Goal: Communication & Community: Answer question/provide support

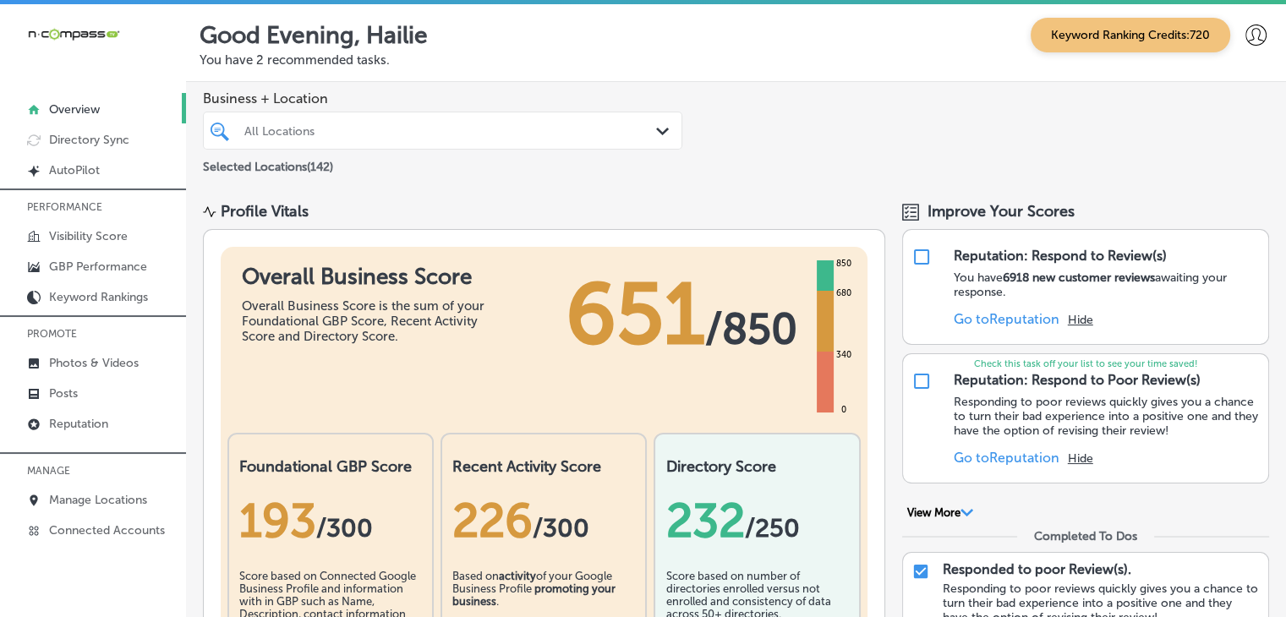
click at [78, 31] on img at bounding box center [73, 34] width 93 height 16
click at [107, 41] on img at bounding box center [73, 34] width 93 height 16
click at [1250, 32] on icon at bounding box center [1255, 35] width 21 height 21
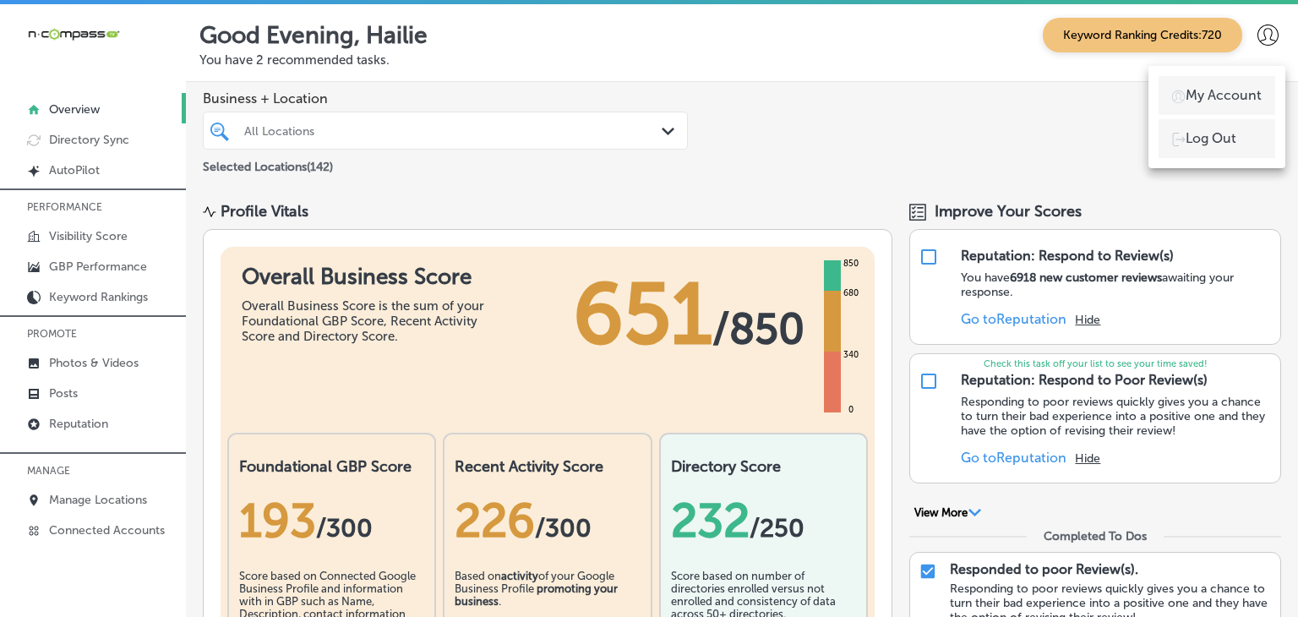
click at [811, 164] on div at bounding box center [649, 308] width 1298 height 617
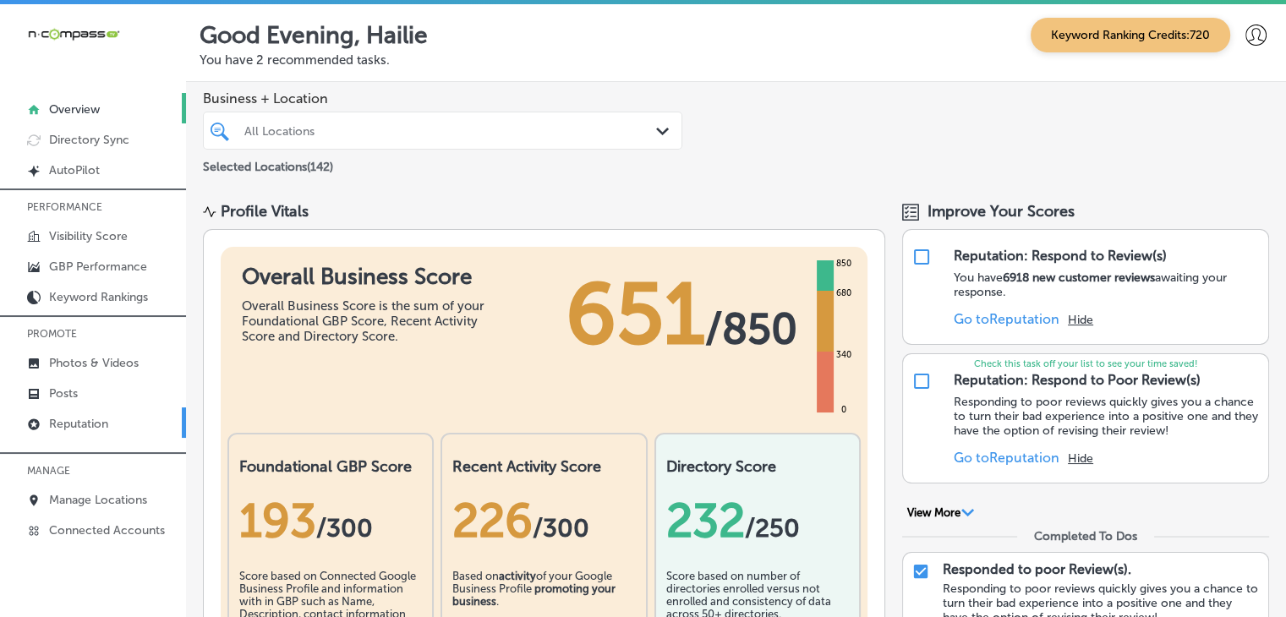
click at [101, 417] on p "Reputation" at bounding box center [78, 424] width 59 height 14
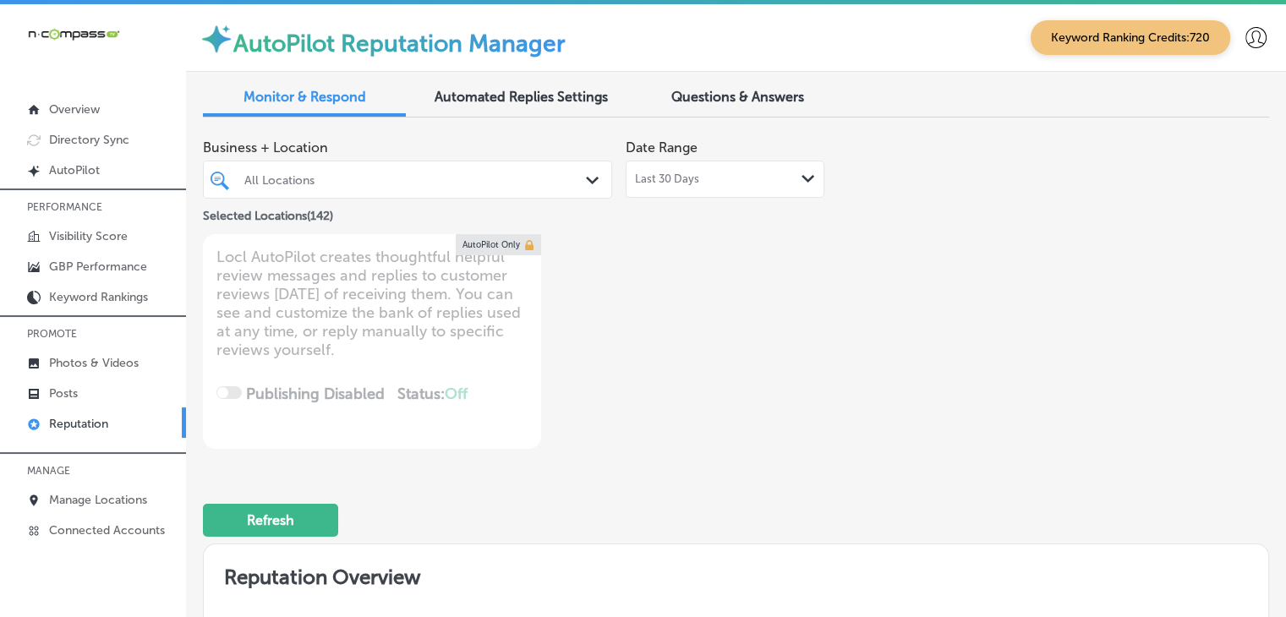
click at [738, 161] on div "Last 30 Days Path Created with Sketch." at bounding box center [725, 179] width 199 height 37
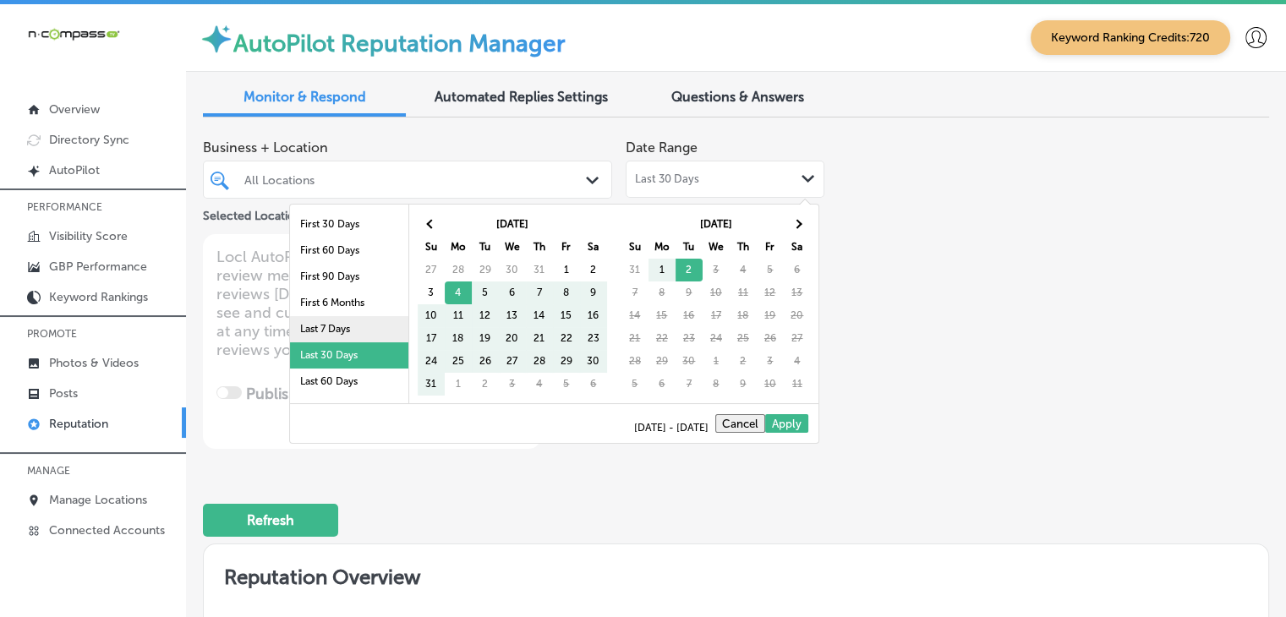
click at [371, 323] on li "Last 7 Days" at bounding box center [349, 329] width 118 height 26
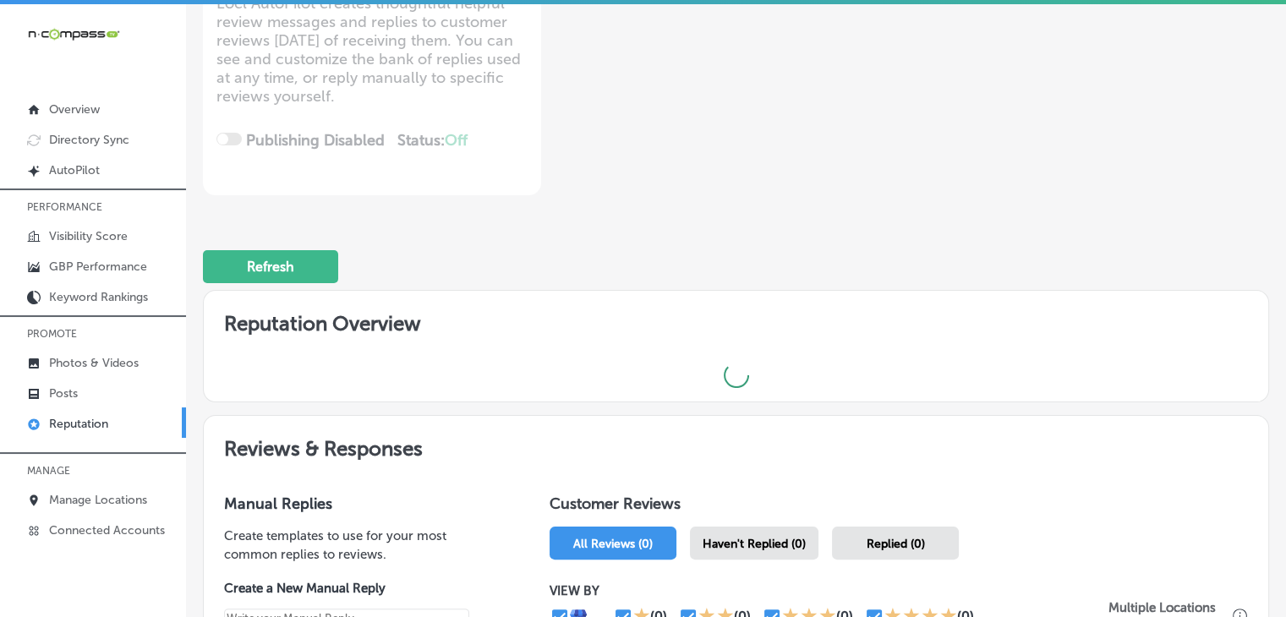
scroll to position [423, 0]
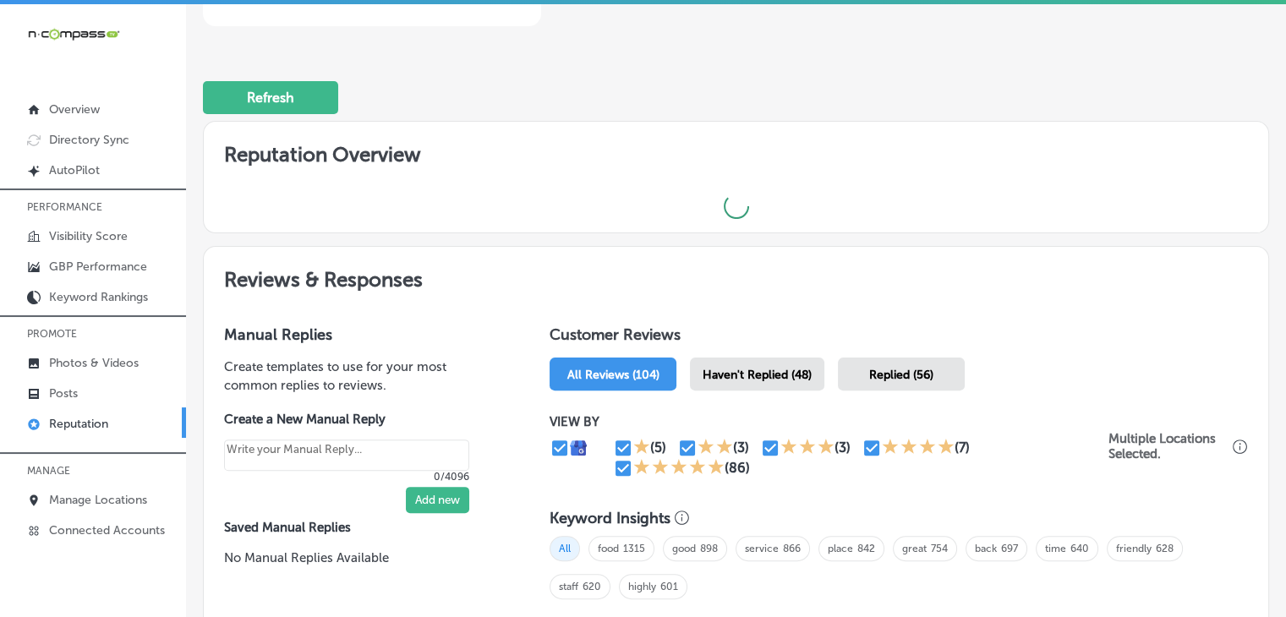
click at [789, 385] on div "Haven't Replied (48)" at bounding box center [757, 374] width 134 height 33
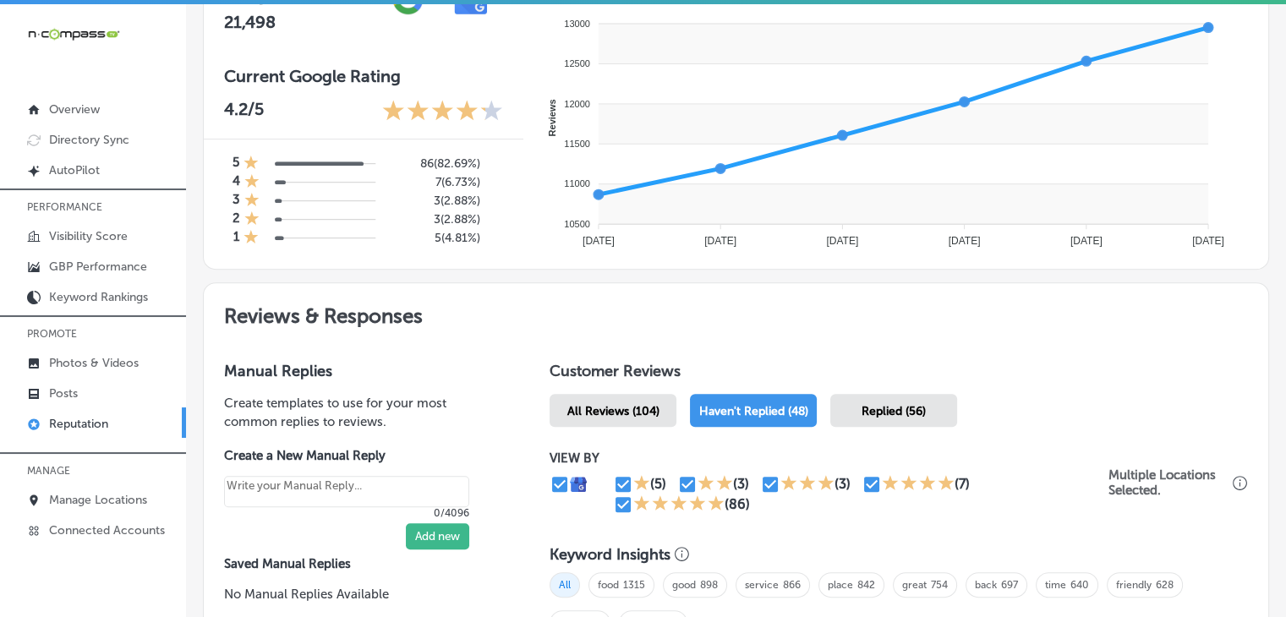
scroll to position [761, 0]
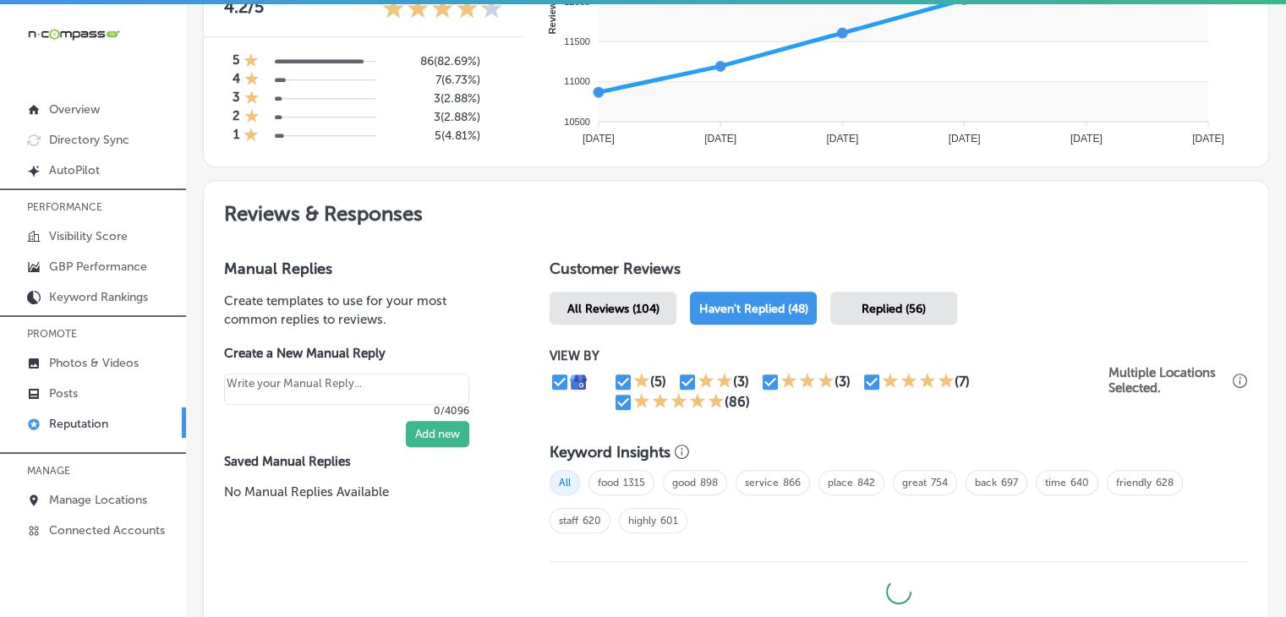
click at [596, 397] on div "(5) (3) (3) (7) (86)" at bounding box center [828, 392] width 559 height 41
click at [649, 418] on div "VIEW BY (5) (3) (3) (7) (86) Multiple Locations Selected." at bounding box center [898, 380] width 698 height 98
type textarea "x"
click at [633, 403] on icon at bounding box center [641, 400] width 17 height 17
click at [620, 399] on input "checkbox" at bounding box center [623, 402] width 20 height 20
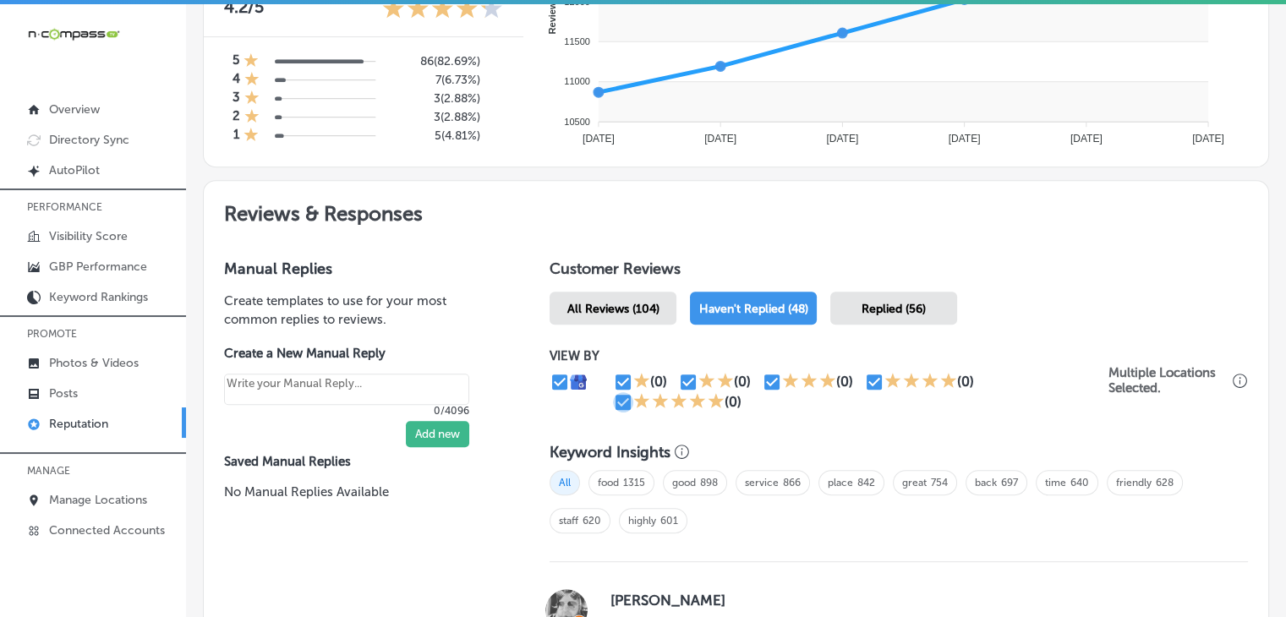
checkbox input "false"
type textarea "x"
click at [884, 376] on icon at bounding box center [892, 380] width 16 height 15
click at [873, 379] on input "checkbox" at bounding box center [874, 382] width 20 height 20
checkbox input "false"
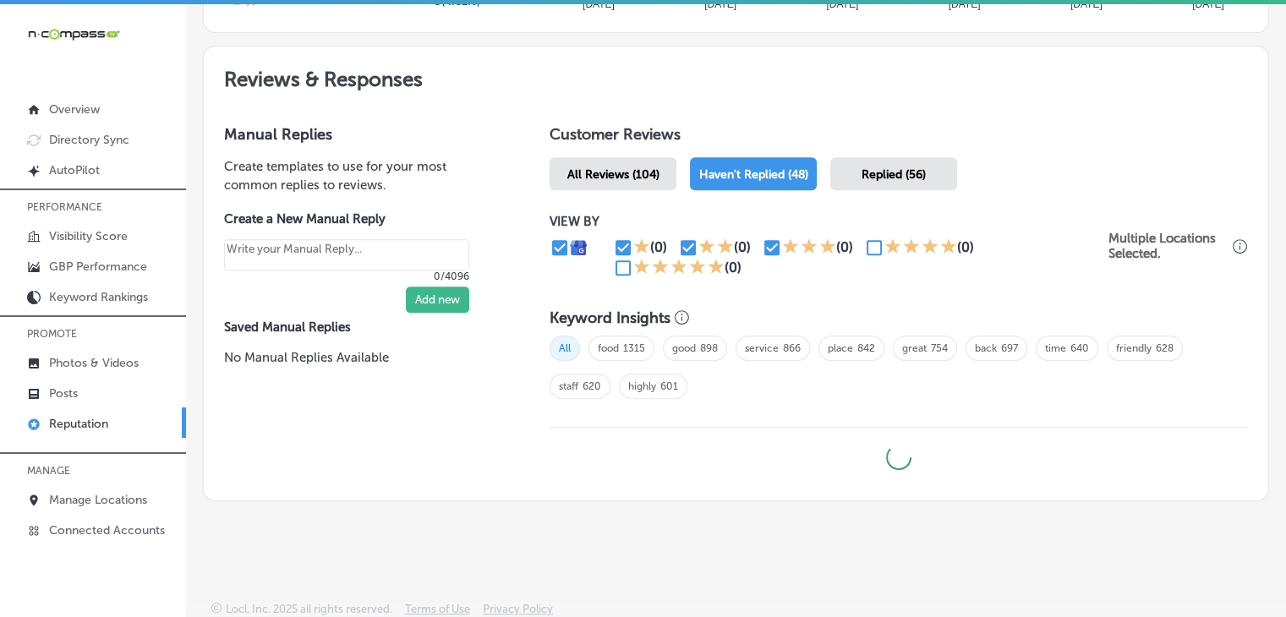
type textarea "x"
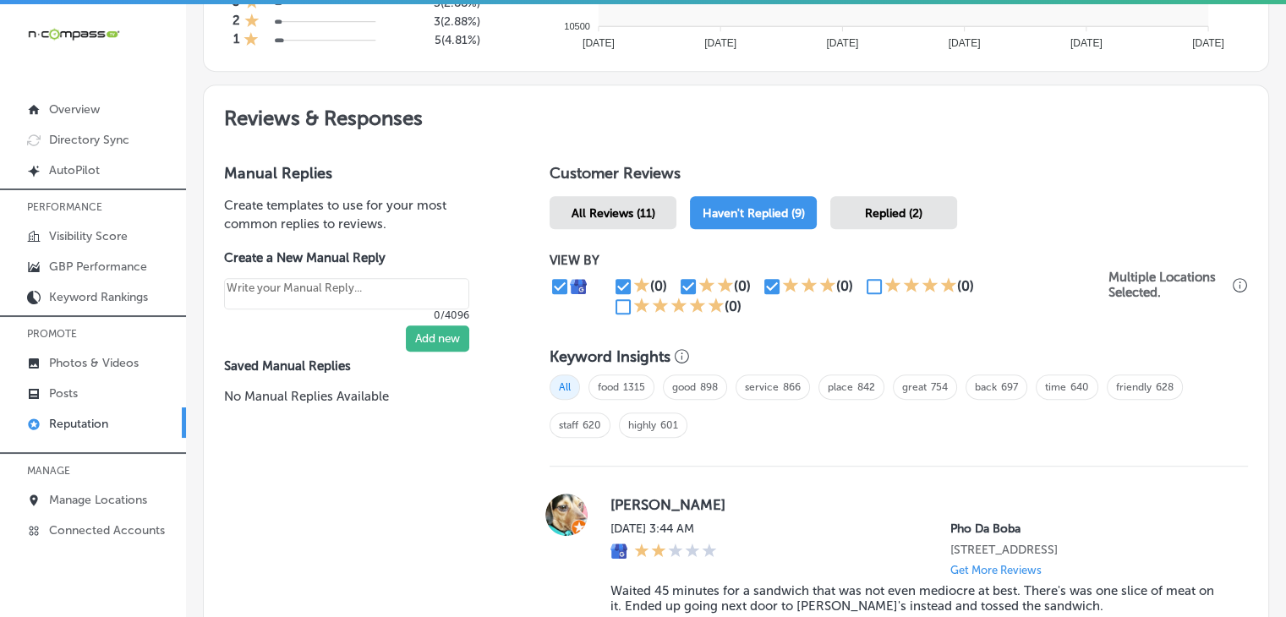
scroll to position [721, 0]
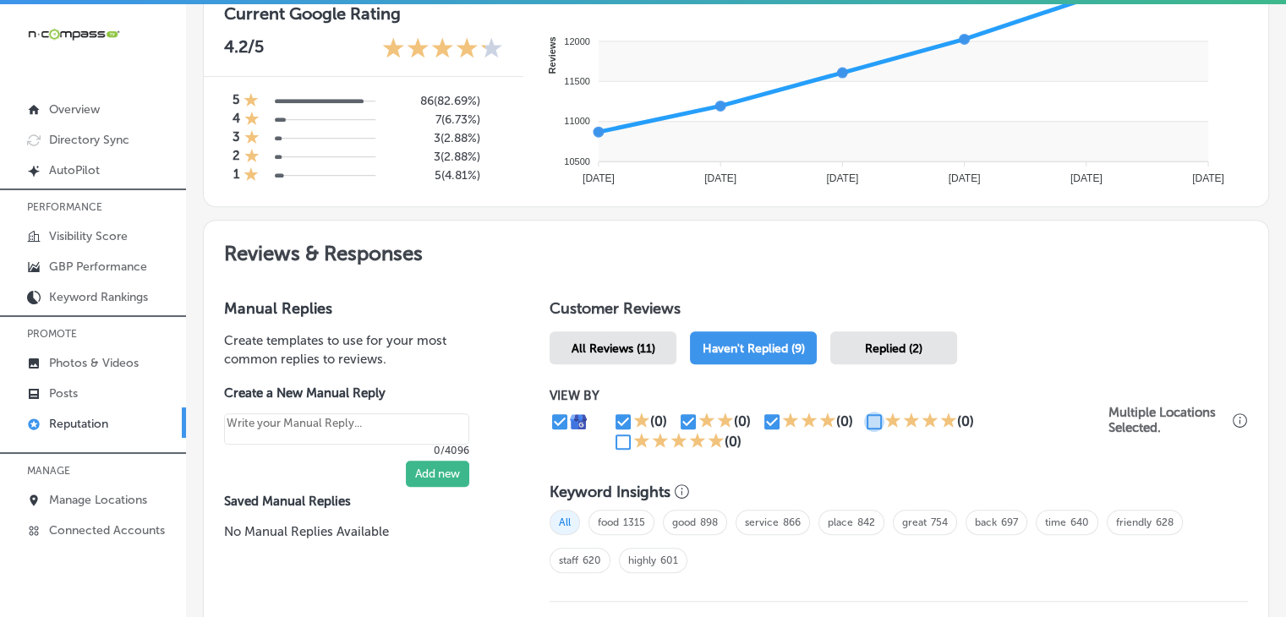
click at [864, 423] on input "checkbox" at bounding box center [874, 422] width 20 height 20
checkbox input "true"
type textarea "x"
click at [613, 446] on input "checkbox" at bounding box center [623, 442] width 20 height 20
checkbox input "true"
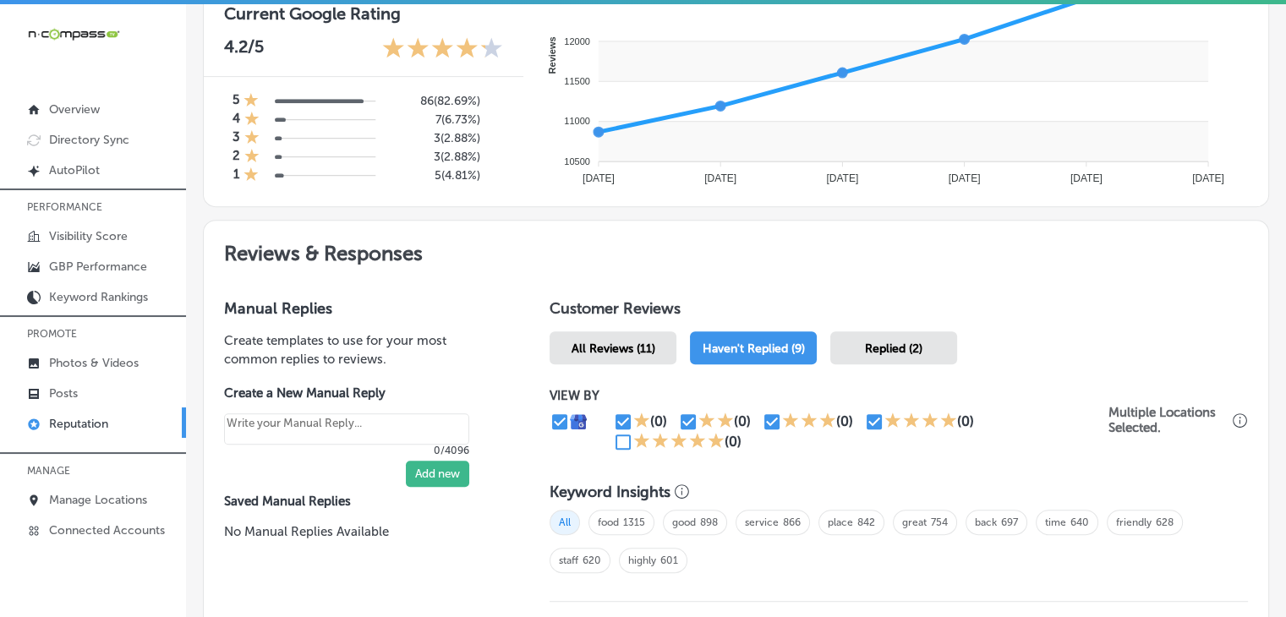
type textarea "x"
click at [613, 419] on input "checkbox" at bounding box center [623, 422] width 20 height 20
checkbox input "false"
type textarea "x"
click at [673, 415] on div "(0)" at bounding box center [645, 422] width 65 height 20
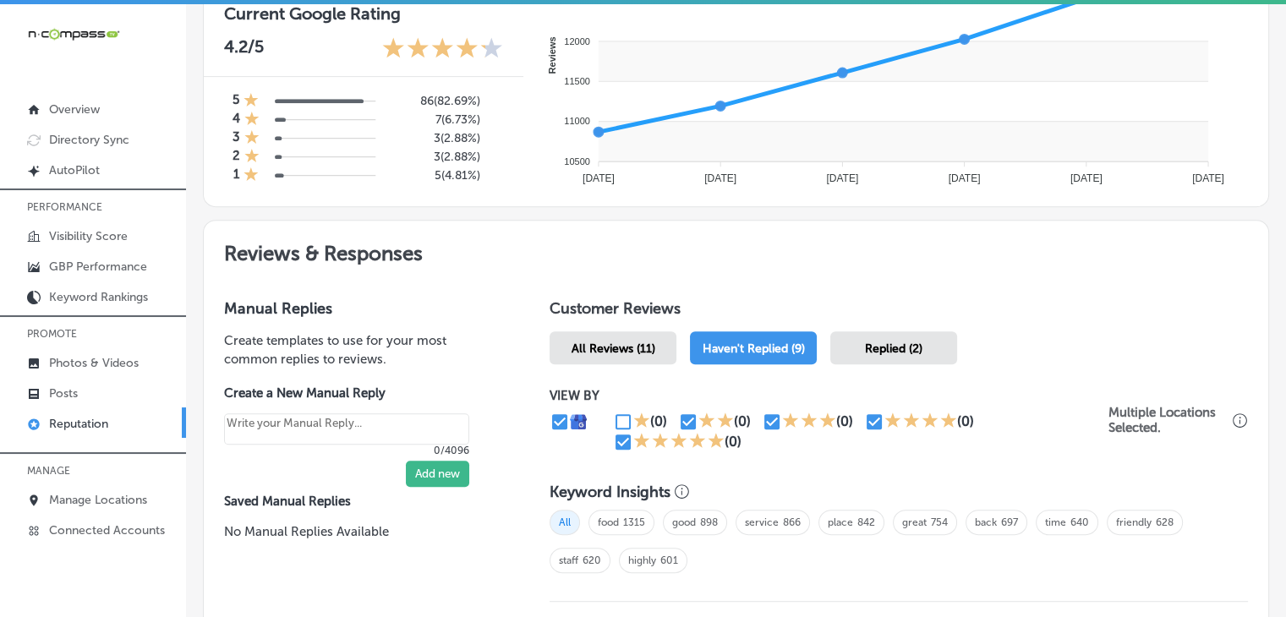
click at [710, 416] on icon at bounding box center [706, 420] width 17 height 17
click at [684, 419] on input "checkbox" at bounding box center [688, 422] width 20 height 20
checkbox input "false"
type textarea "x"
click at [776, 420] on input "checkbox" at bounding box center [772, 422] width 20 height 20
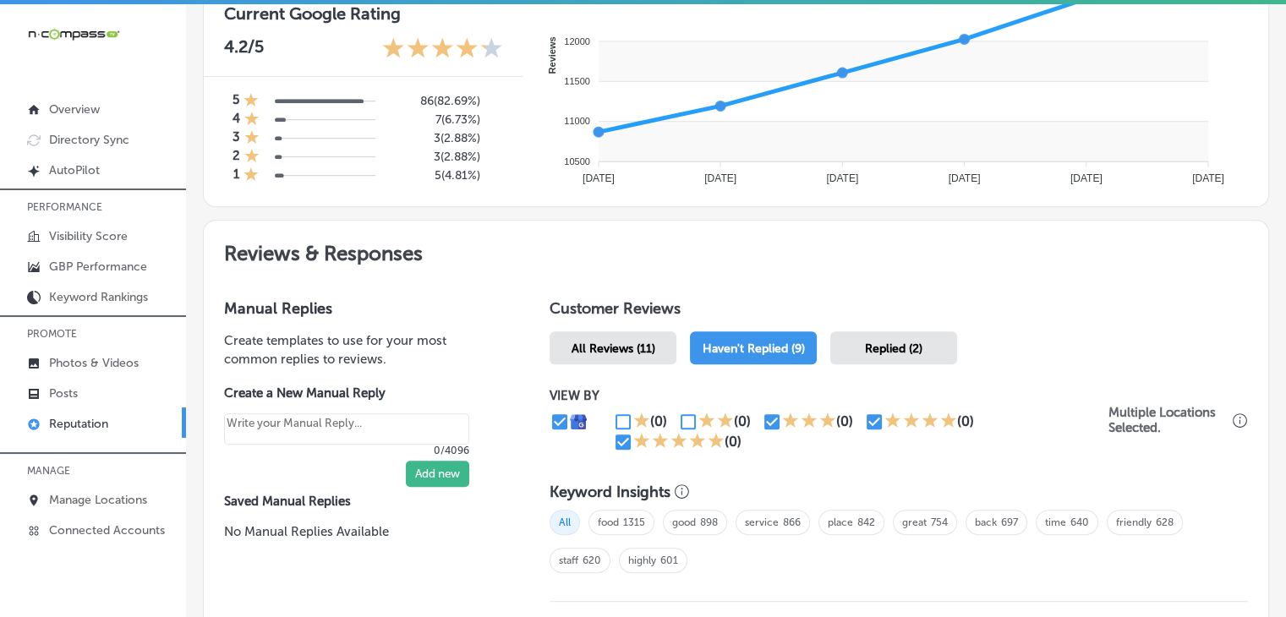
checkbox input "false"
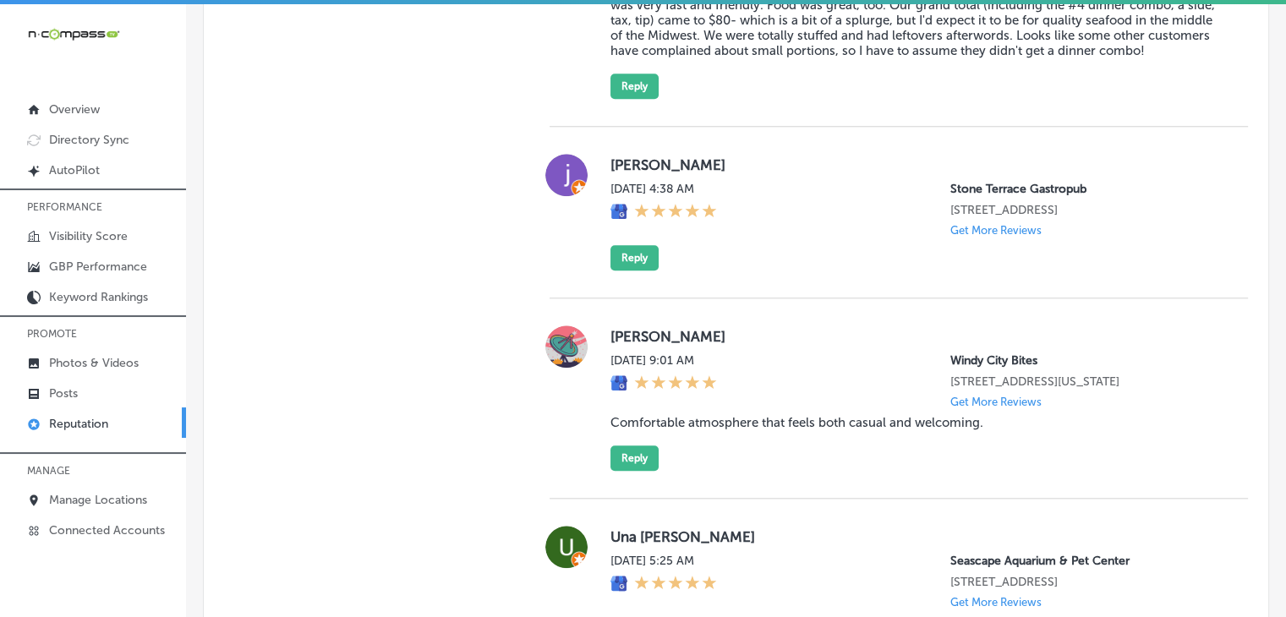
scroll to position [1656, 0]
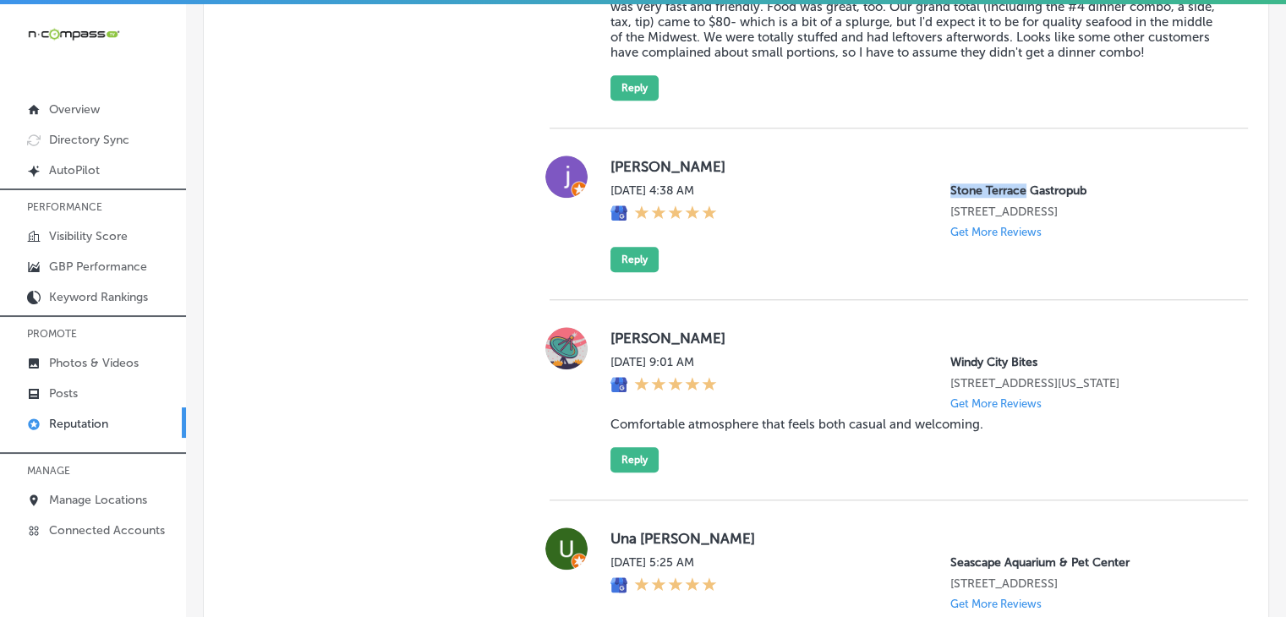
drag, startPoint x: 916, startPoint y: 161, endPoint x: 1011, endPoint y: 165, distance: 94.7
click at [1011, 183] on div "Tue, Sep 2, 2025 4:38 AM Stone Terrace Gastropub 20626 Stone Oak Pkwy Unit 103 …" at bounding box center [915, 210] width 610 height 55
copy p "Stone Terrace"
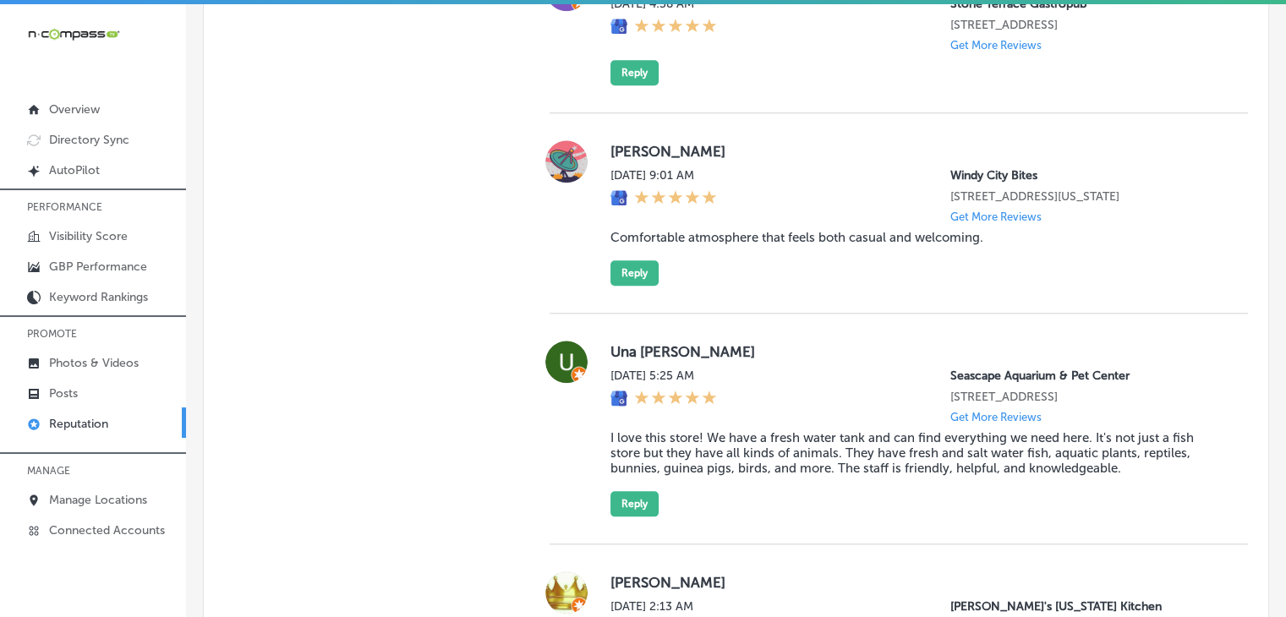
scroll to position [3156, 0]
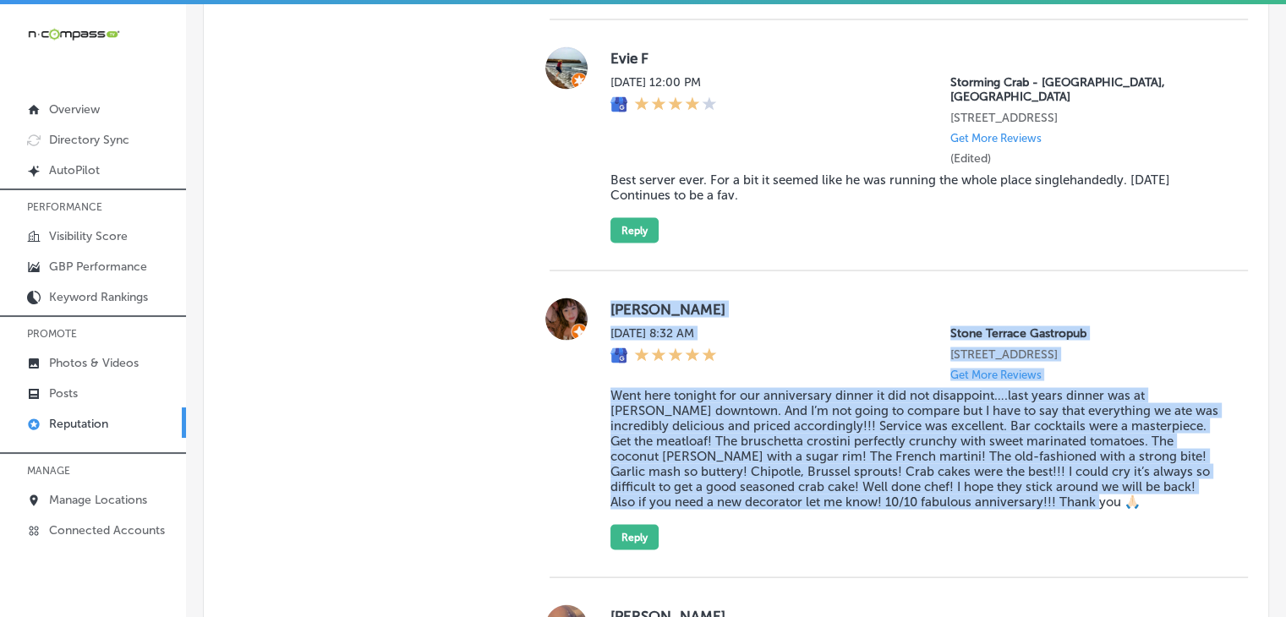
drag, startPoint x: 1118, startPoint y: 512, endPoint x: 595, endPoint y: 287, distance: 569.8
click at [595, 298] on div "Stephanie Stein Sun, Aug 31, 2025 8:32 AM Stone Terrace Gastropub 20626 Stone O…" at bounding box center [898, 424] width 698 height 252
copy div "Stephanie Stein Sun, Aug 31, 2025 8:32 AM Stone Terrace Gastropub 20626 Stone O…"
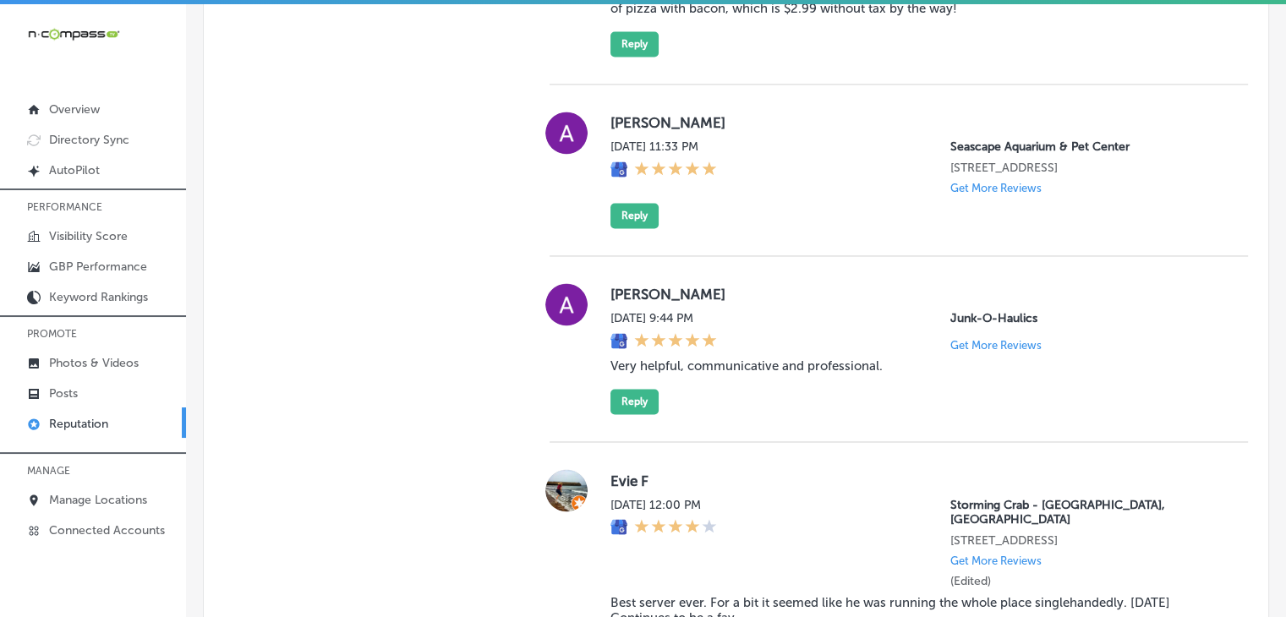
scroll to position [1505, 0]
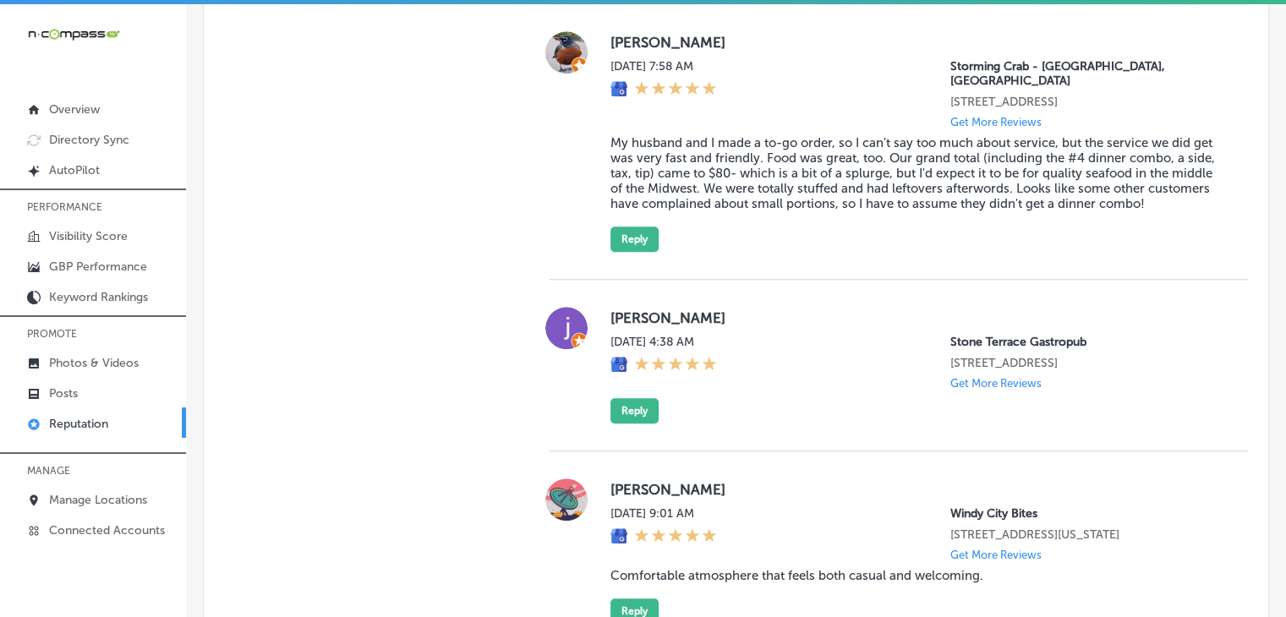
click at [629, 381] on div "jakobe churchill Tue, Sep 2, 2025 4:38 AM Stone Terrace Gastropub 20626 Stone O…" at bounding box center [915, 365] width 610 height 117
click at [618, 401] on button "Reply" at bounding box center [634, 410] width 48 height 25
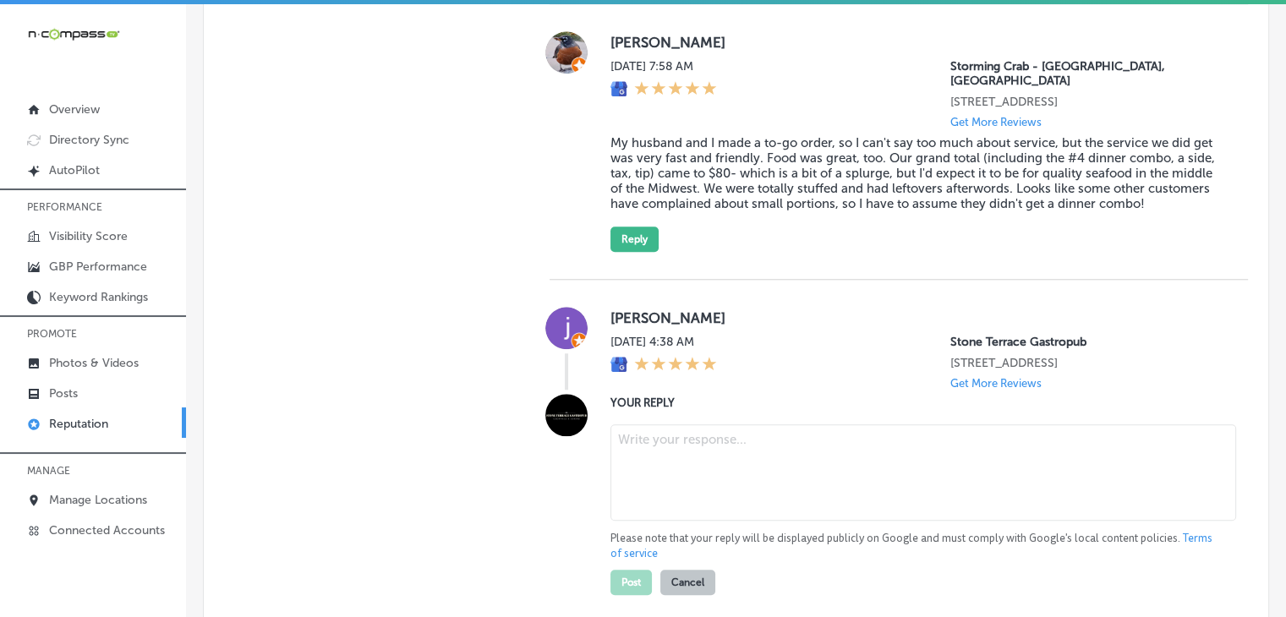
click at [710, 481] on textarea at bounding box center [923, 472] width 626 height 96
type textarea "x"
paste textarea "Walter, we truly appreciate your 5-star rating! We’d love to hear your feedback…"
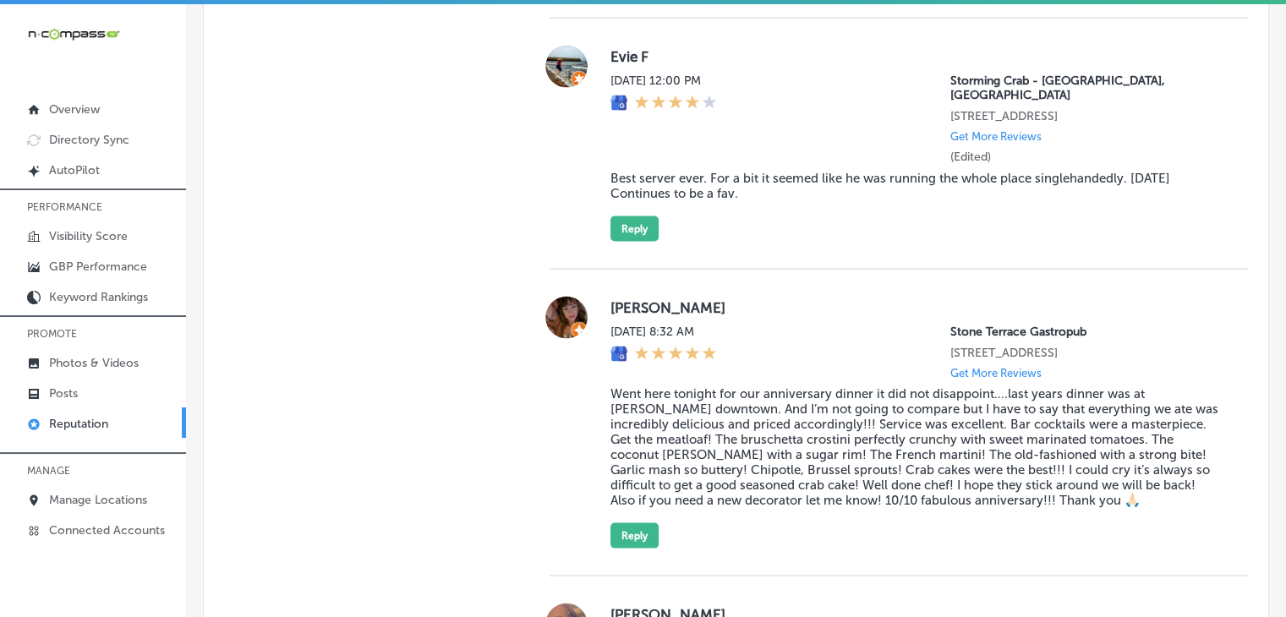
scroll to position [1633, 0]
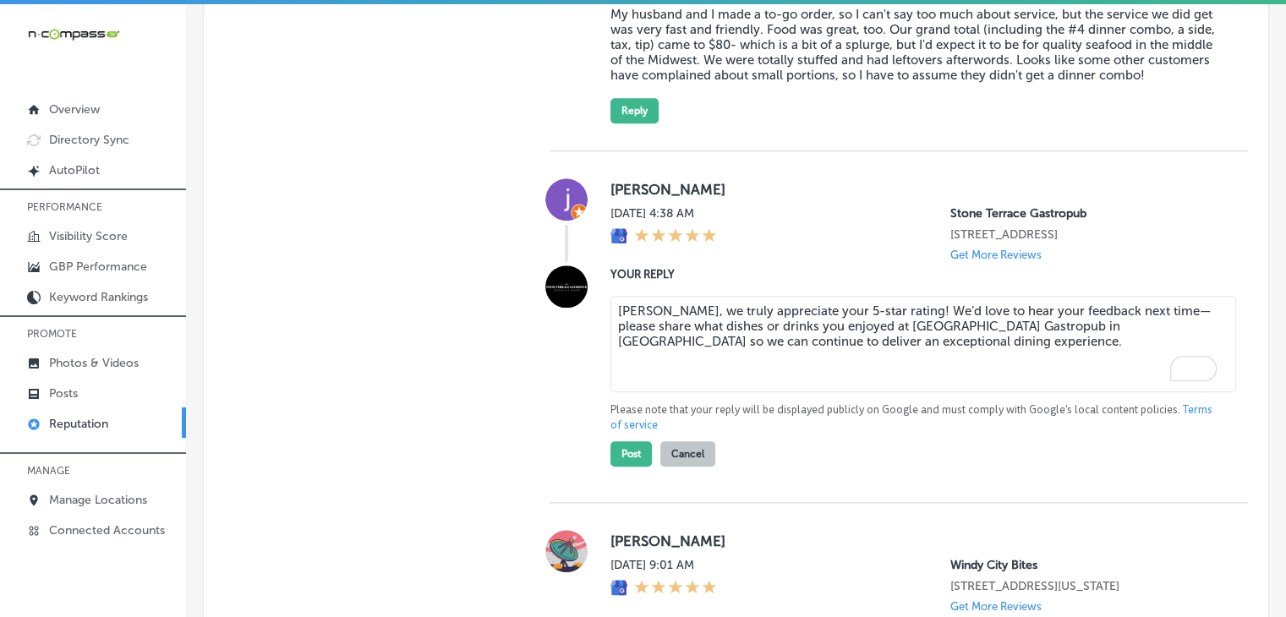
click at [621, 296] on textarea "Walter, we truly appreciate your 5-star rating! We’d love to hear your feedback…" at bounding box center [923, 344] width 626 height 96
type textarea "Jakobe, we truly appreciate your 5-star rating! We’d love to hear your feedback…"
click at [614, 446] on button "Post" at bounding box center [630, 453] width 41 height 25
type textarea "x"
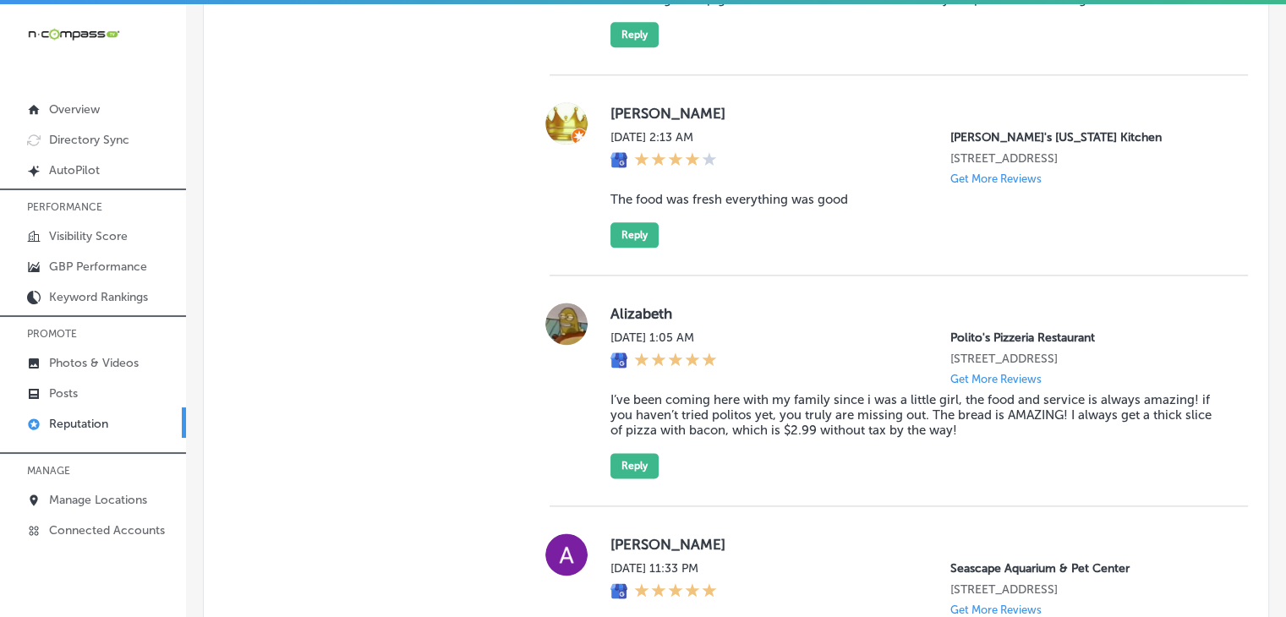
scroll to position [2970, 0]
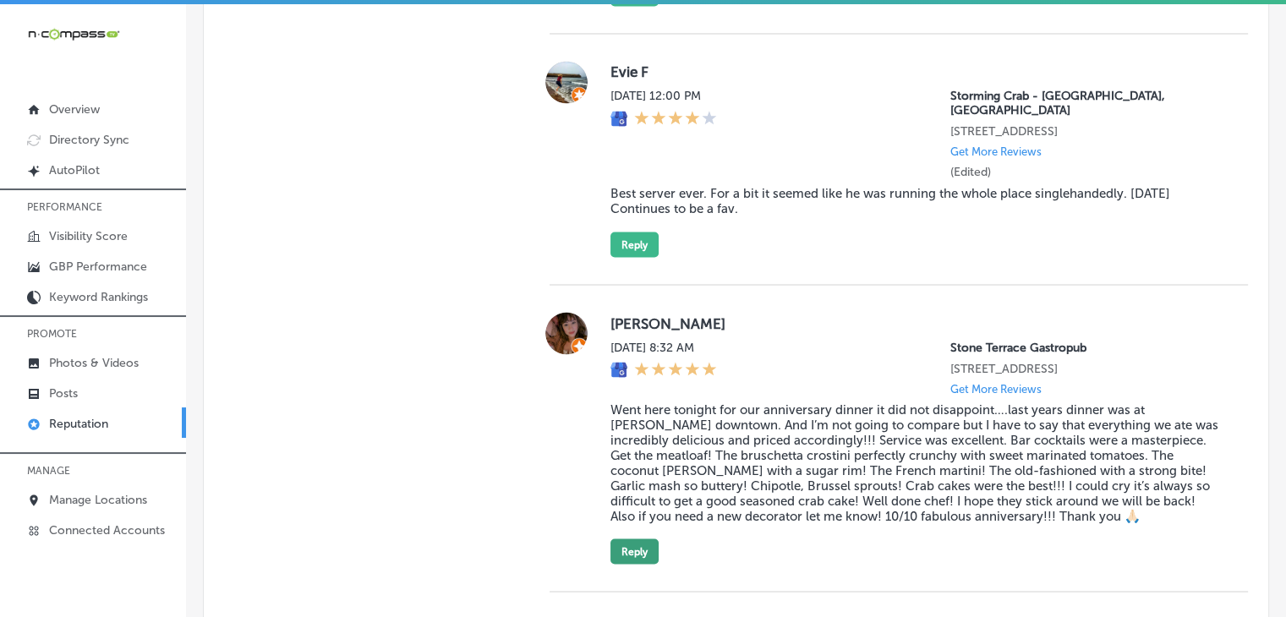
click at [637, 544] on button "Reply" at bounding box center [634, 550] width 48 height 25
click at [734, 572] on textarea at bounding box center [923, 613] width 626 height 96
paste textarea "Stephanie, it’s so wonderful to hear that your anniversary dinner at Stone Terr…"
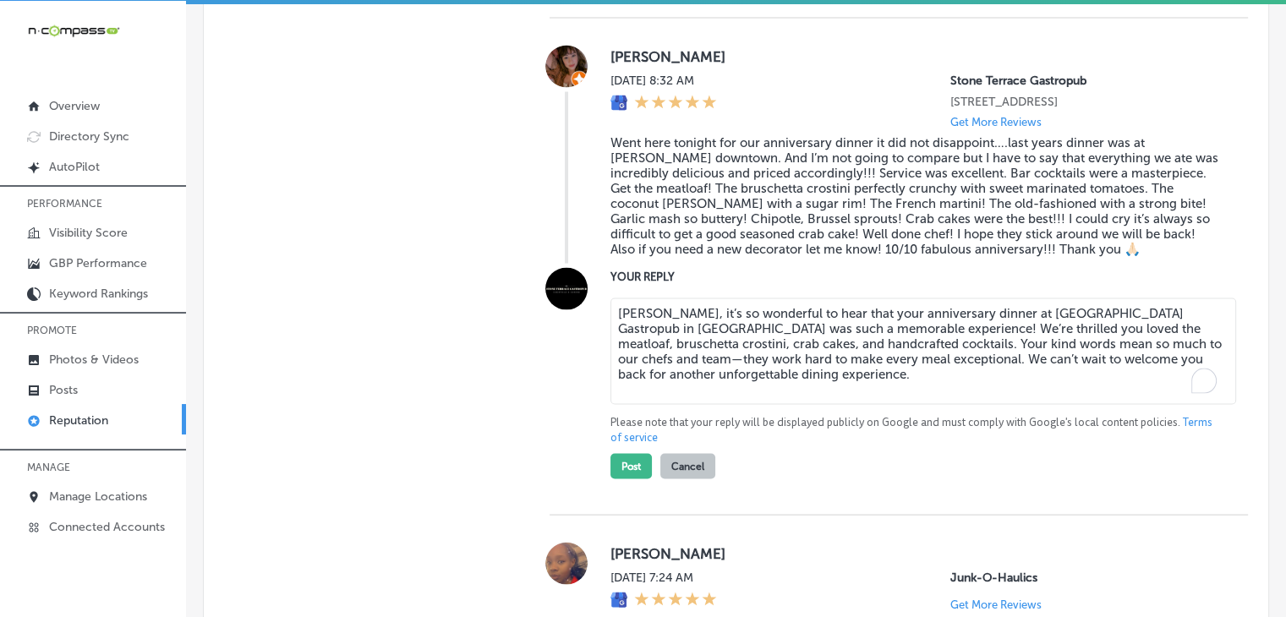
scroll to position [3237, 0]
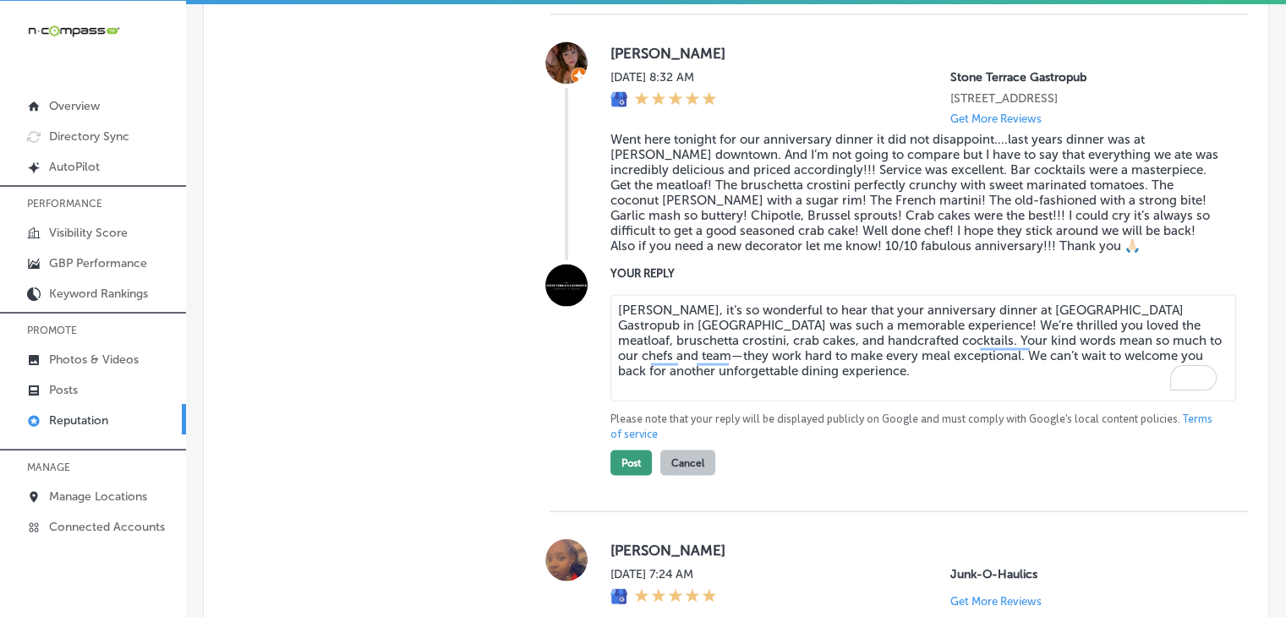
type textarea "Stephanie, it’s so wonderful to hear that your anniversary dinner at Stone Terr…"
click at [621, 451] on button "Post" at bounding box center [630, 463] width 41 height 25
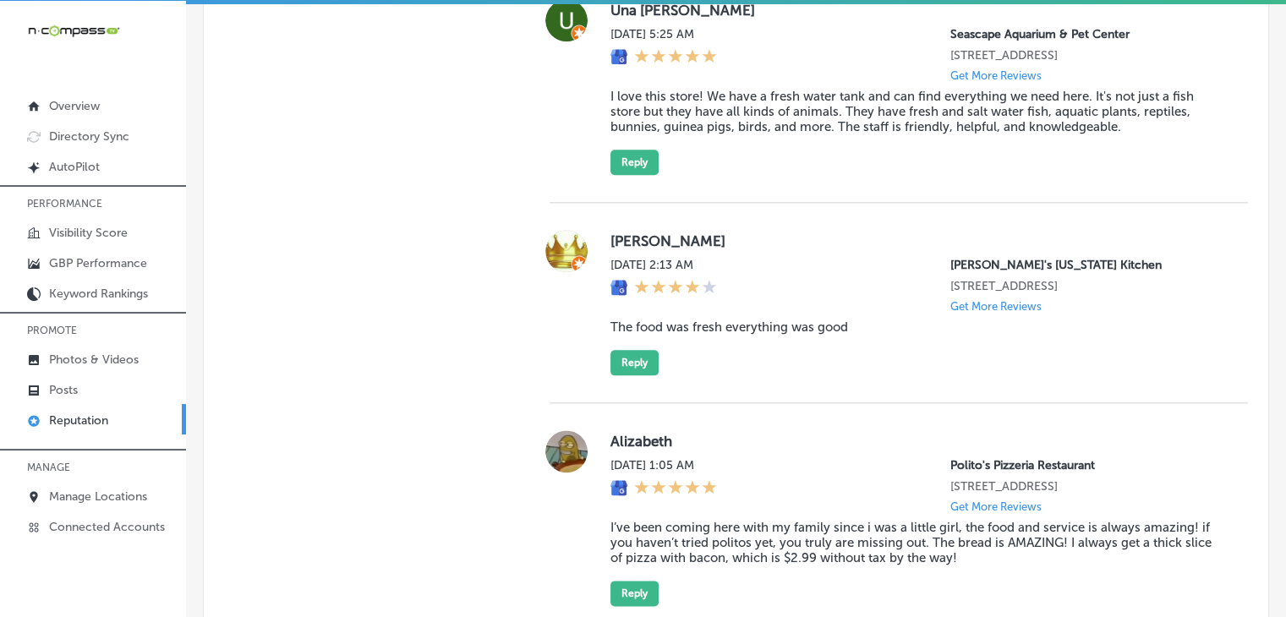
type textarea "x"
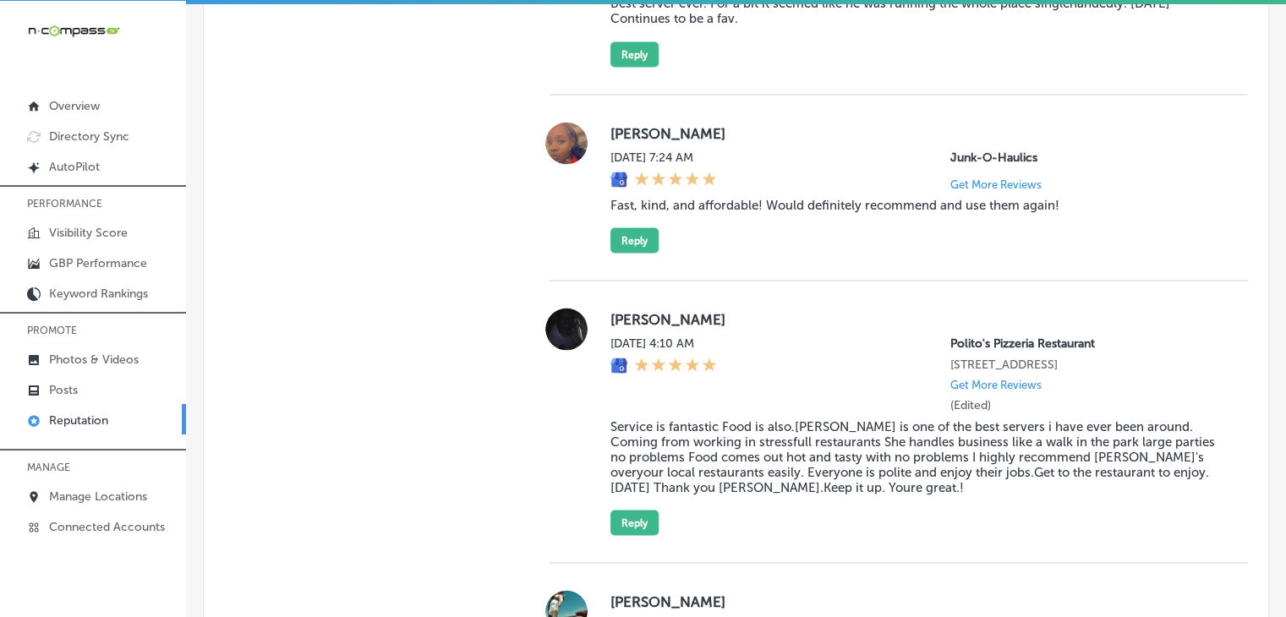
scroll to position [2218, 0]
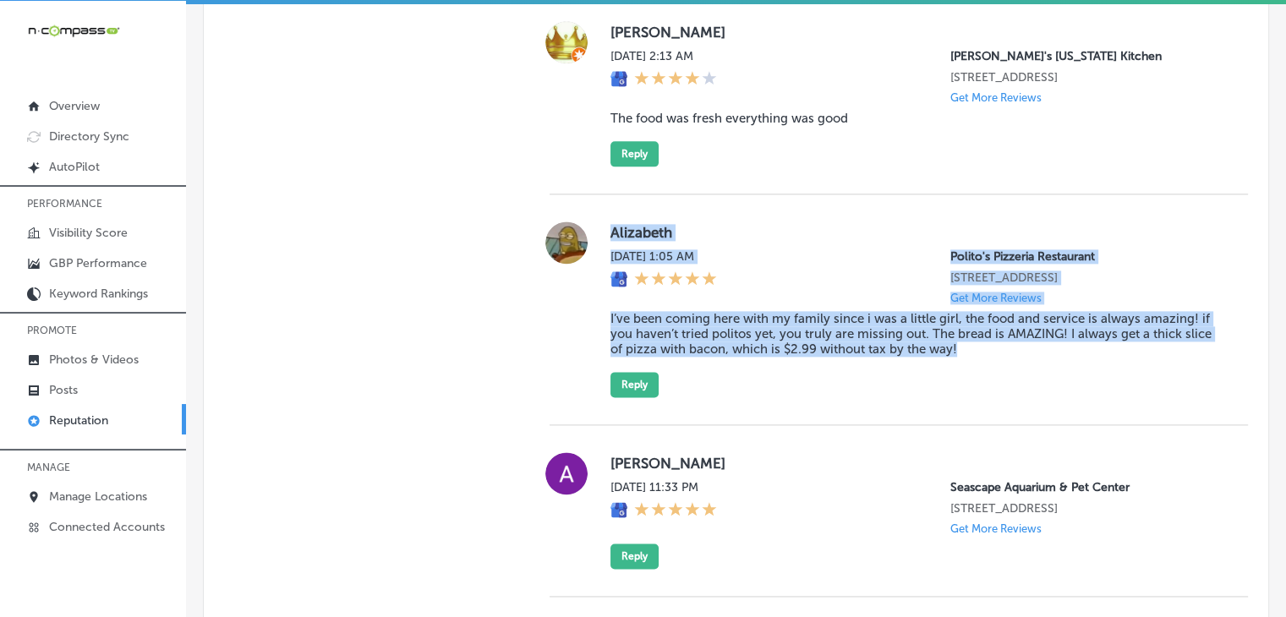
drag, startPoint x: 602, startPoint y: 216, endPoint x: 984, endPoint y: 197, distance: 382.5
click at [984, 325] on div "Alizabeth Mon, Sep 1, 2025 1:05 AM Polito's Pizzeria Restaurant 401 N Hickory R…" at bounding box center [898, 309] width 698 height 176
copy div "Alizabeth Mon, Sep 1, 2025 1:05 AM Polito's Pizzeria Restaurant 401 N Hickory R…"
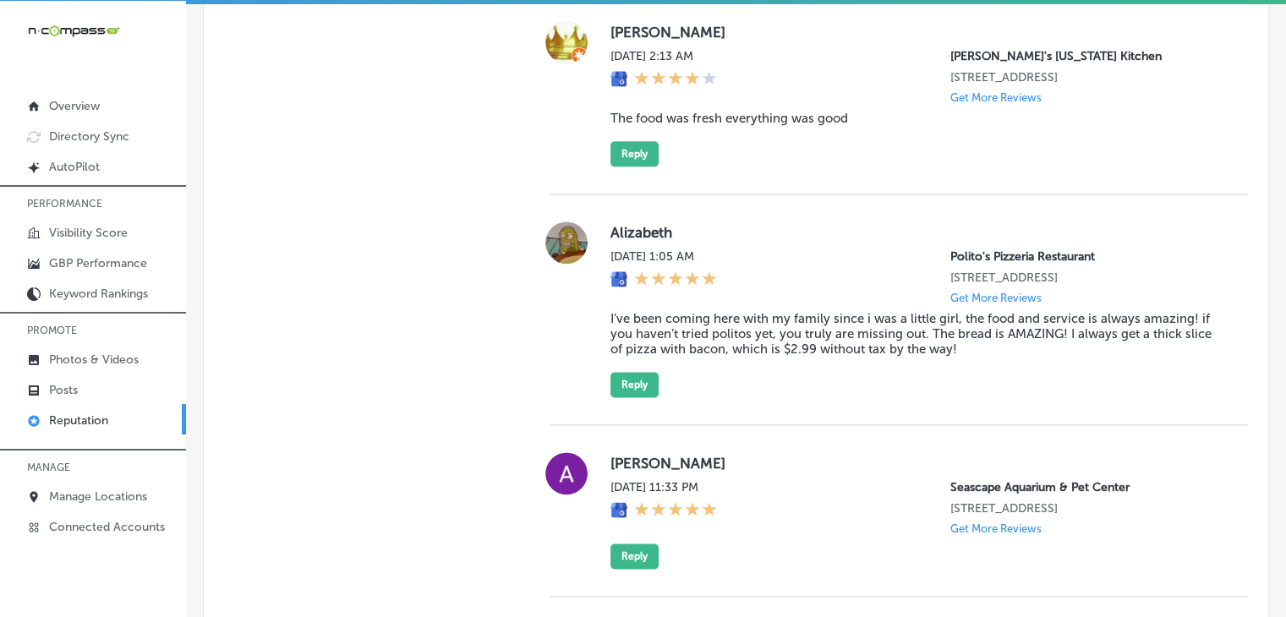
scroll to position [3157, 0]
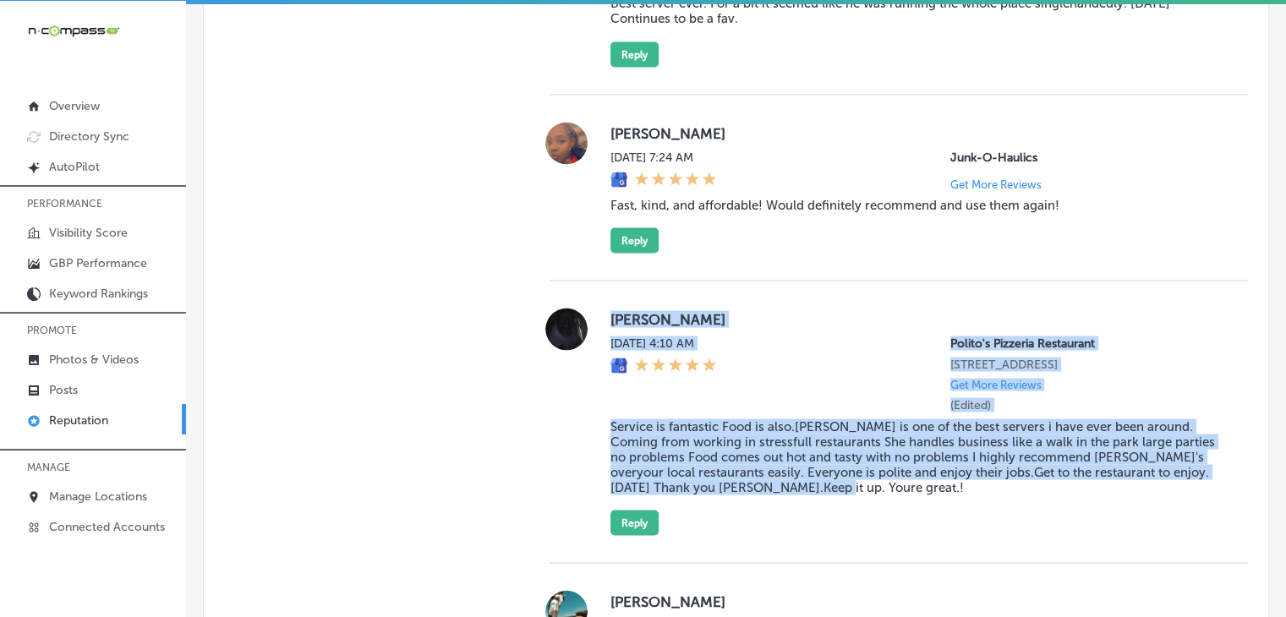
drag, startPoint x: 607, startPoint y: 282, endPoint x: 866, endPoint y: 464, distance: 316.8
click at [866, 464] on div "marlin evans Sun, Aug 31, 2025 4:10 AM Polito's Pizzeria Restaurant 401 N Hicko…" at bounding box center [915, 421] width 610 height 227
copy div "marlin evans Sun, Aug 31, 2025 4:10 AM Polito's Pizzeria Restaurant 401 N Hicko…"
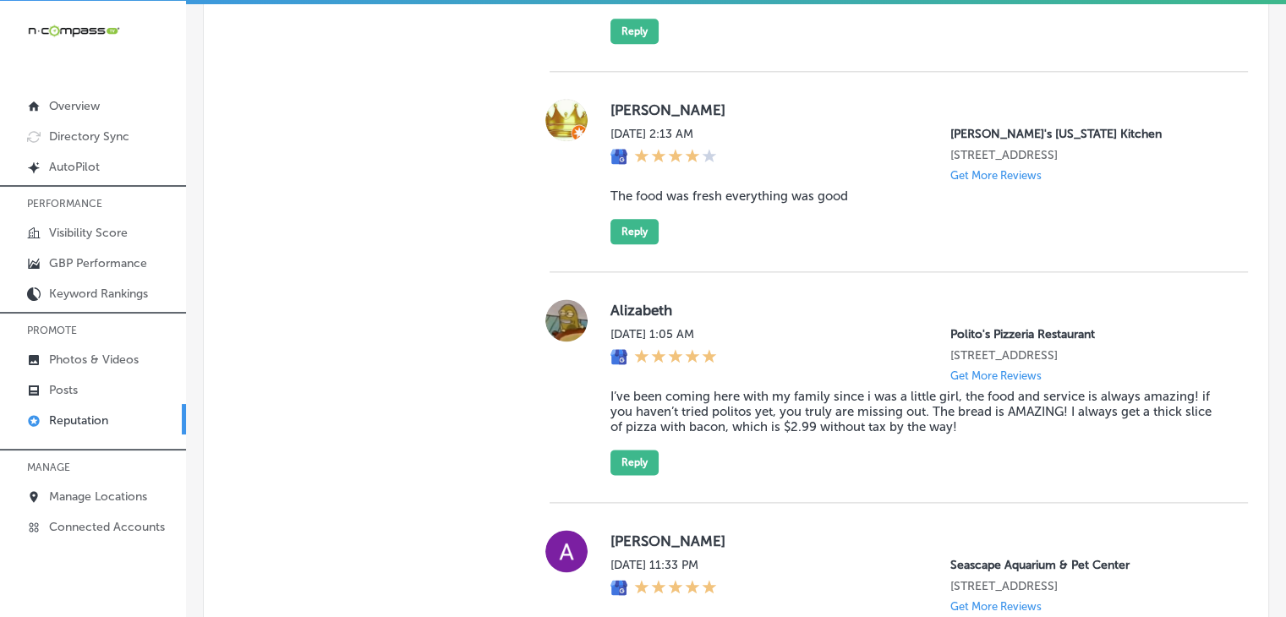
scroll to position [2225, 0]
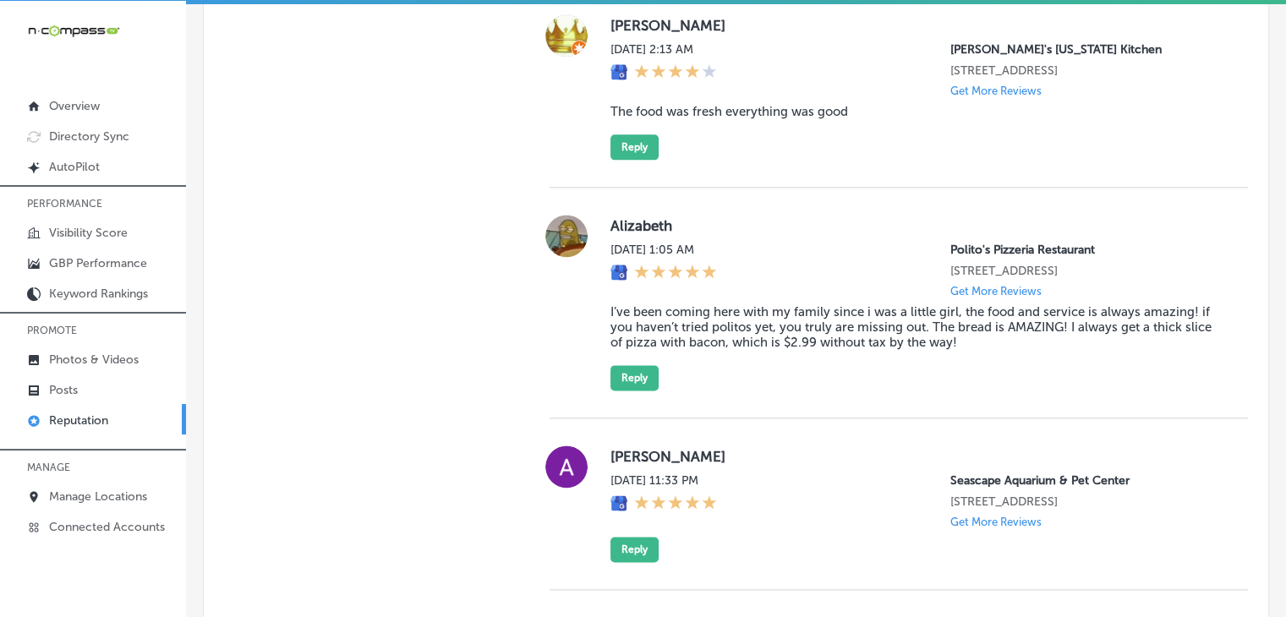
click at [604, 328] on div "Alizabeth Mon, Sep 1, 2025 1:05 AM Polito's Pizzeria Restaurant 401 N Hickory R…" at bounding box center [898, 303] width 698 height 176
click at [614, 365] on button "Reply" at bounding box center [634, 377] width 48 height 25
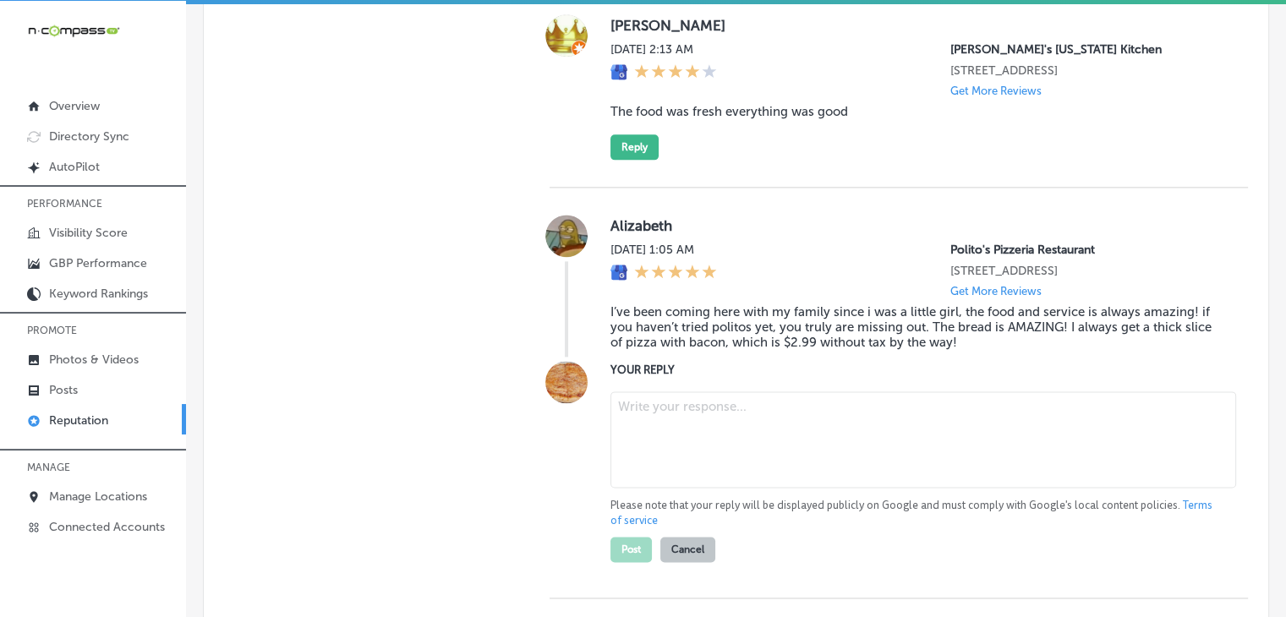
click at [646, 444] on textarea at bounding box center [923, 439] width 626 height 96
paste textarea "We’re so glad you enjoyed your visit, Seven! It’s wonderful to hear that the fo…"
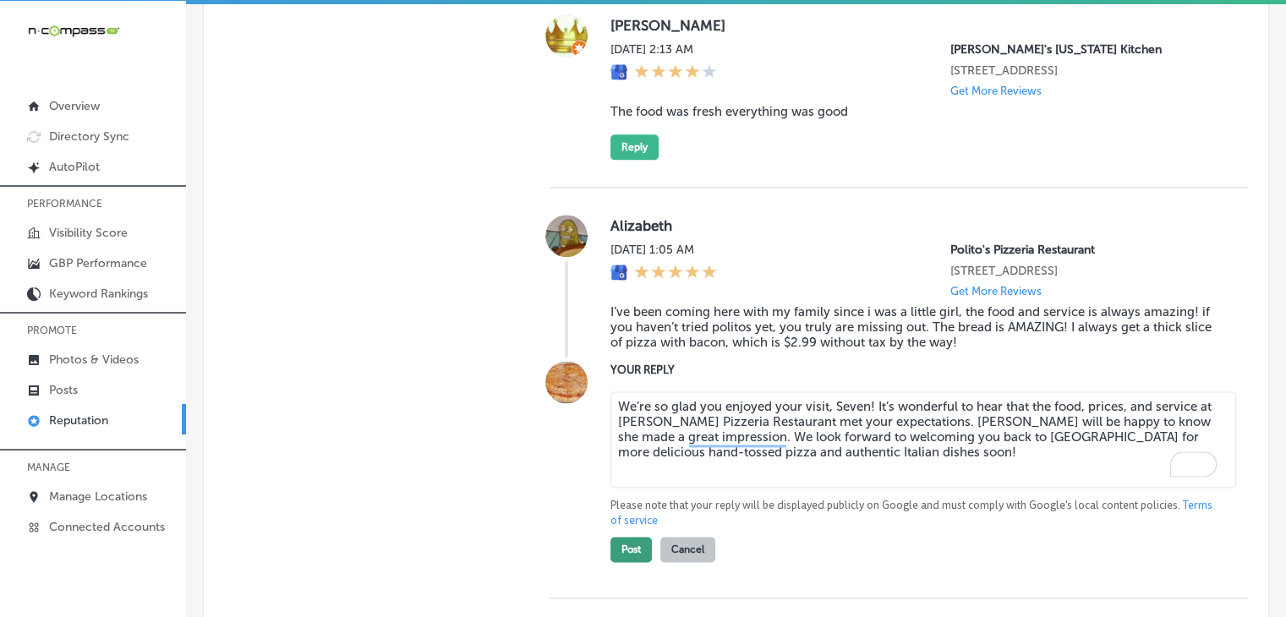
type textarea "We’re so glad you enjoyed your visit, Seven! It’s wonderful to hear that the fo…"
click at [632, 537] on button "Post" at bounding box center [630, 549] width 41 height 25
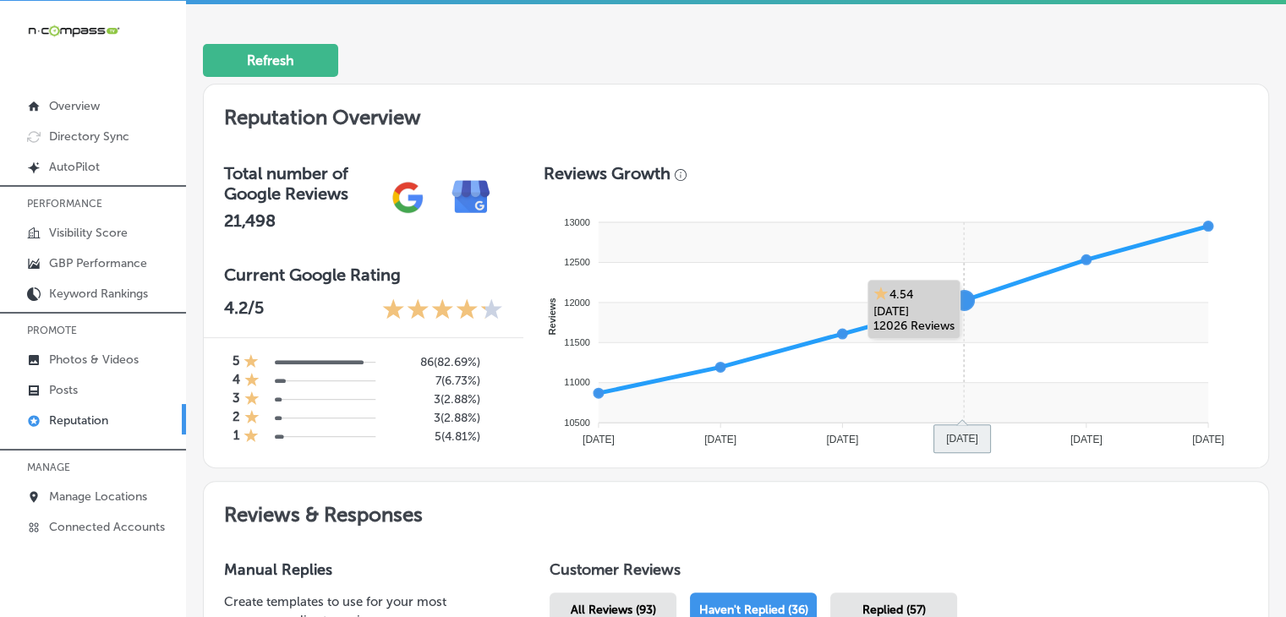
scroll to position [872, 0]
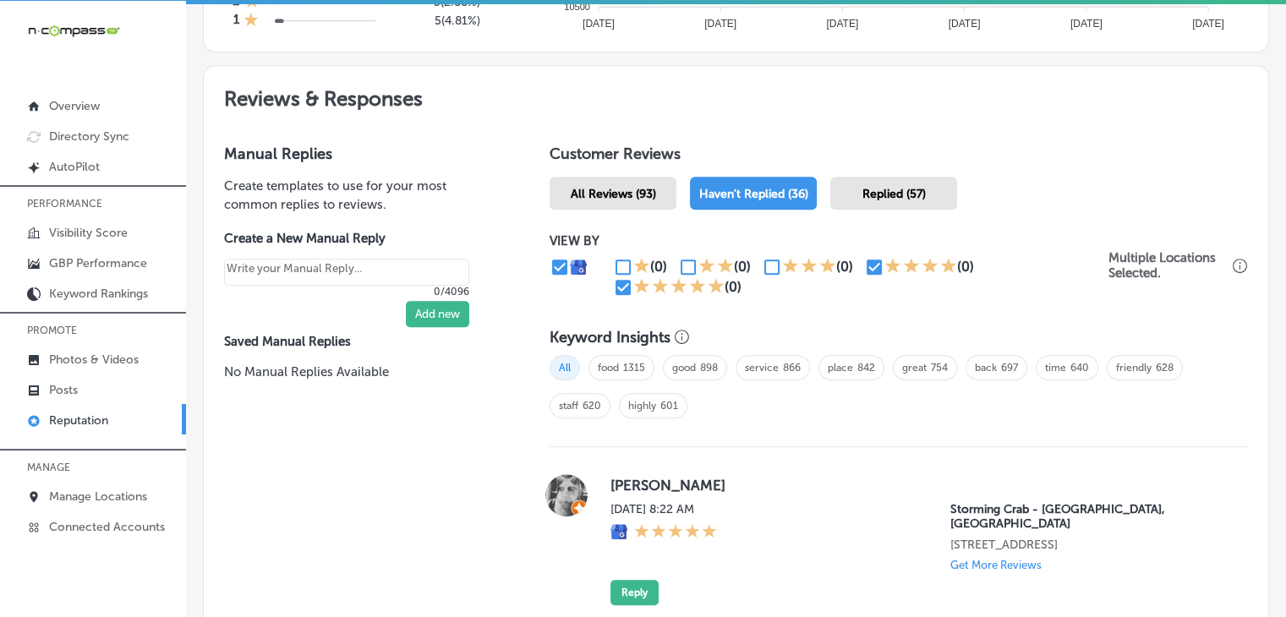
click at [889, 156] on h1 "Customer Reviews" at bounding box center [898, 157] width 698 height 25
click at [890, 216] on div "VIEW BY (0) (0) (0) (0) (0) Multiple Locations Selected." at bounding box center [898, 265] width 698 height 98
click at [897, 192] on span "Replied (57)" at bounding box center [893, 194] width 63 height 14
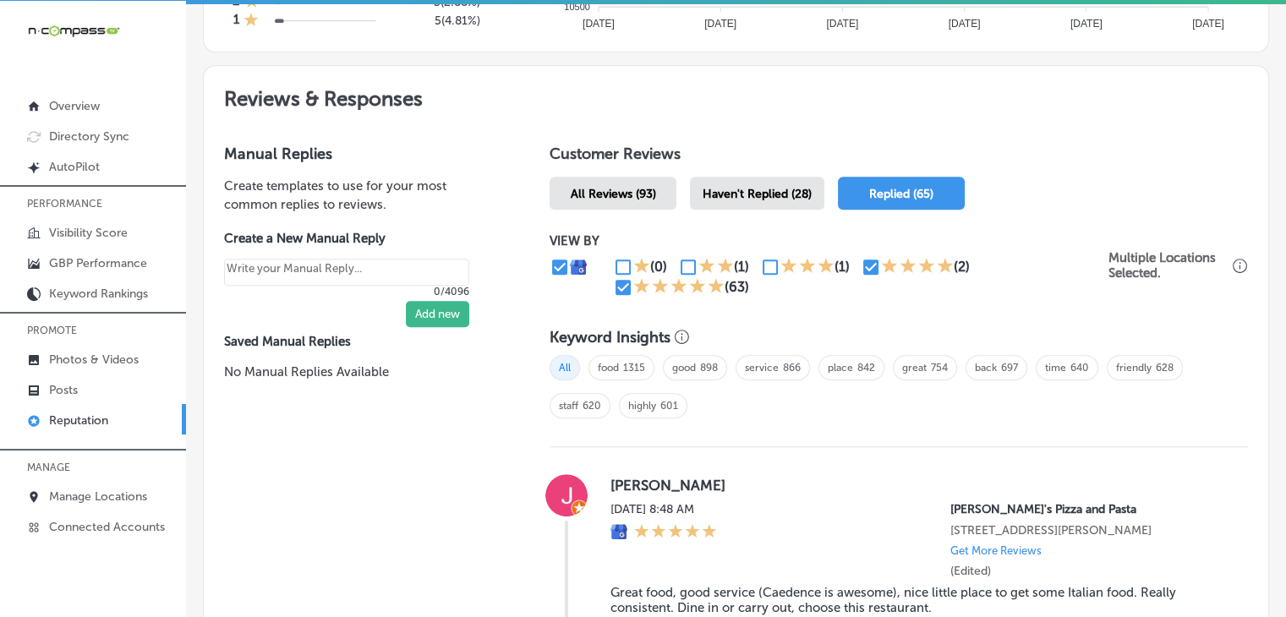
scroll to position [4945, 0]
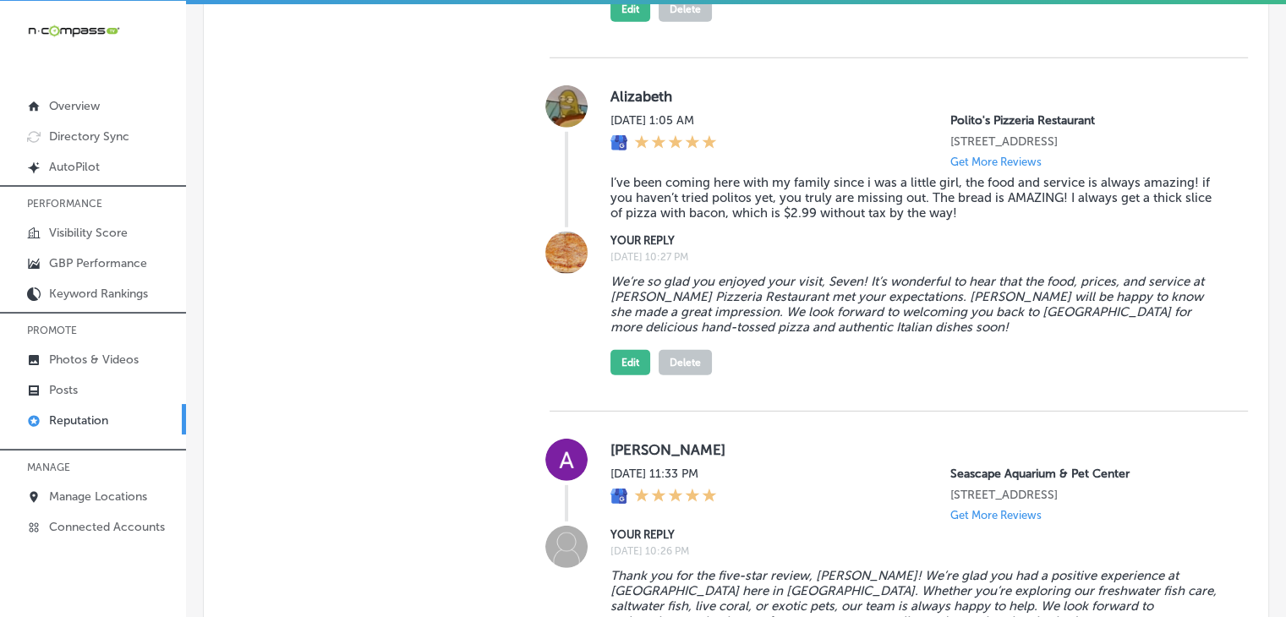
click at [677, 375] on button "Delete" at bounding box center [684, 362] width 53 height 25
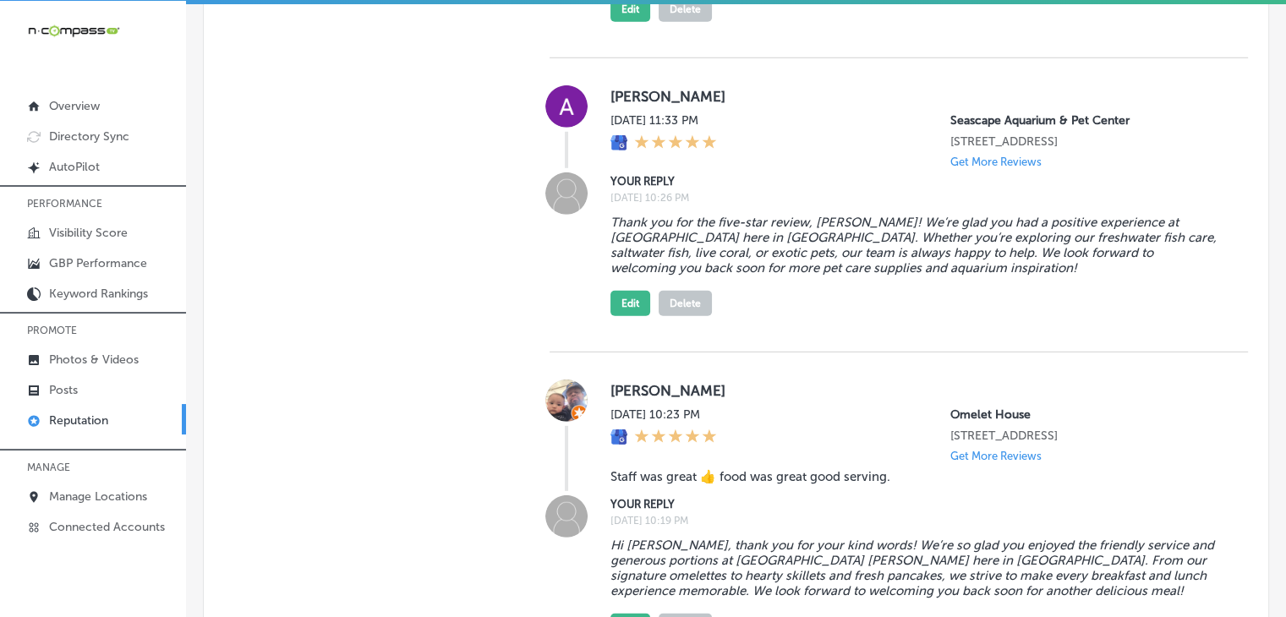
click at [692, 316] on button "Delete" at bounding box center [684, 303] width 53 height 25
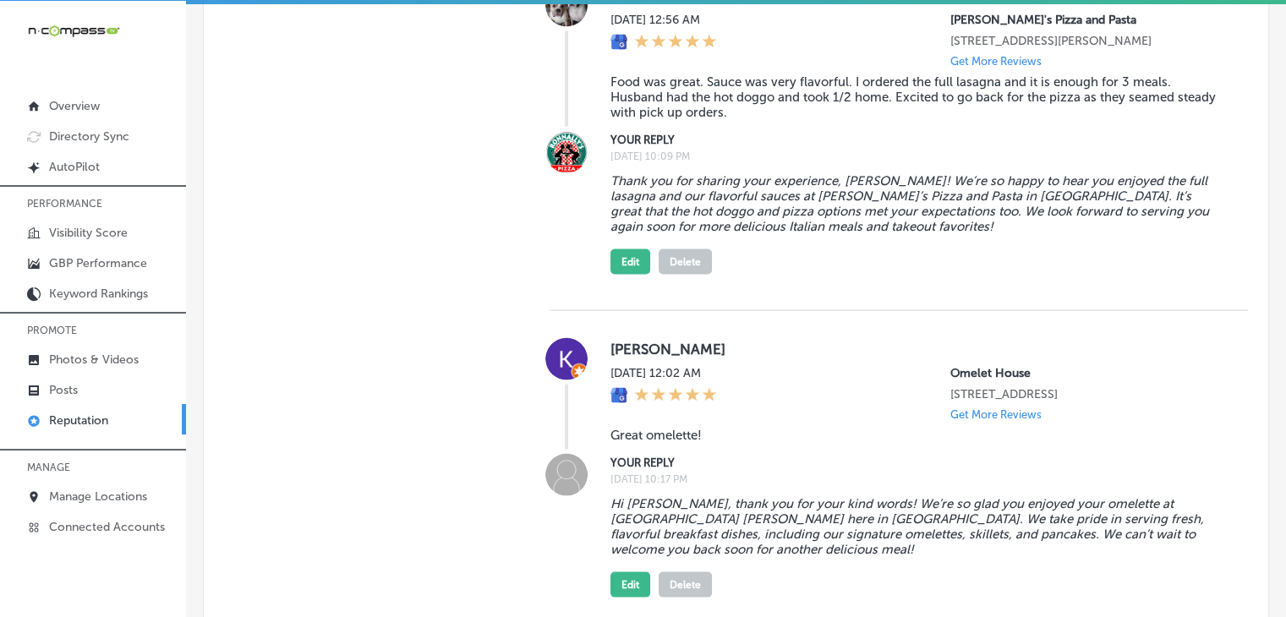
scroll to position [3339, 0]
click at [943, 5] on div "pepper Anderson Tue, Sep 2, 2025 12:56 AM Ronnally's Pizza and Pasta 1560 Woodl…" at bounding box center [915, 57] width 610 height 142
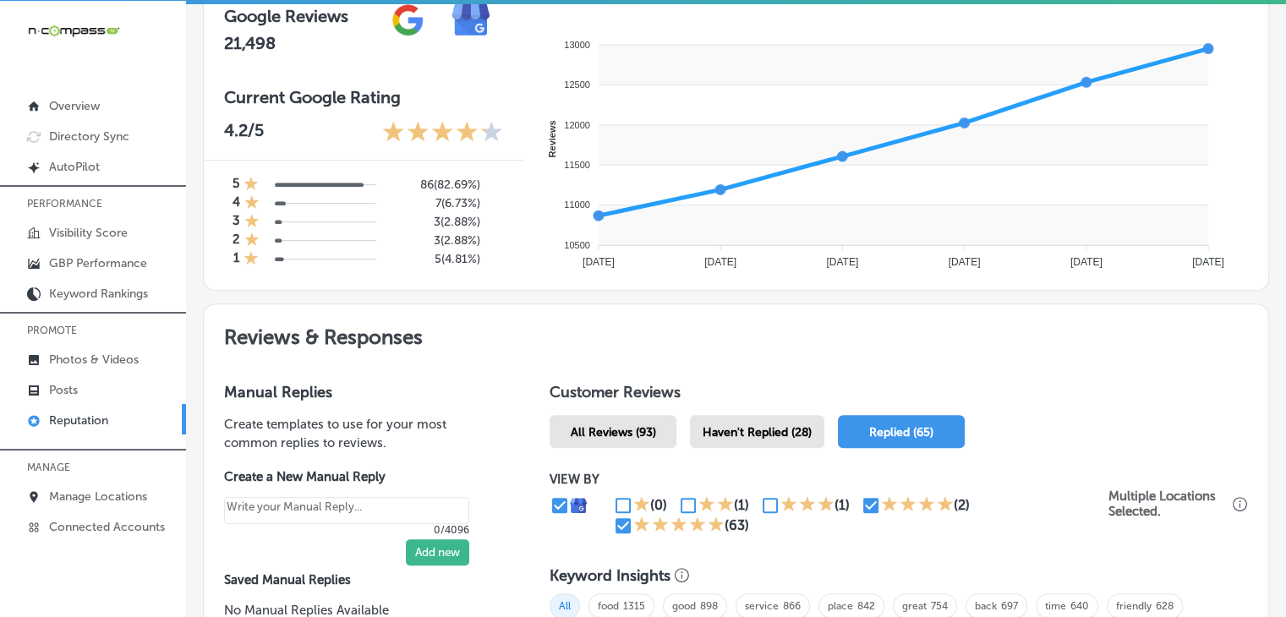
click at [783, 432] on span "Haven't Replied (28)" at bounding box center [756, 432] width 109 height 14
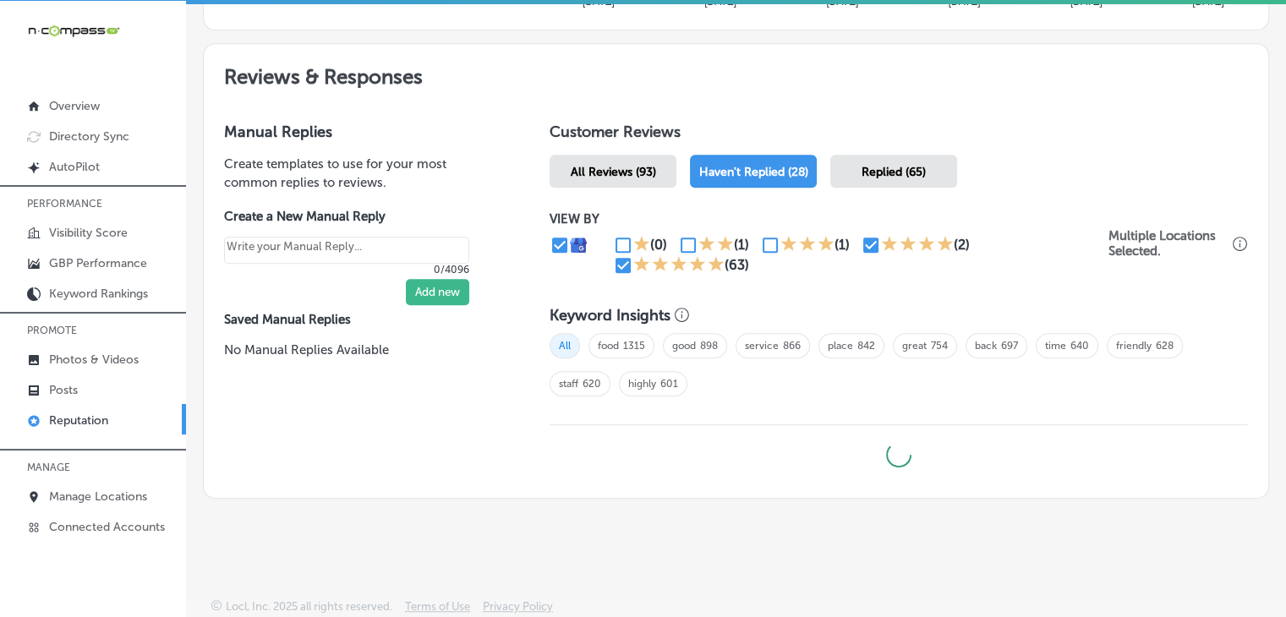
scroll to position [895, 0]
type textarea "x"
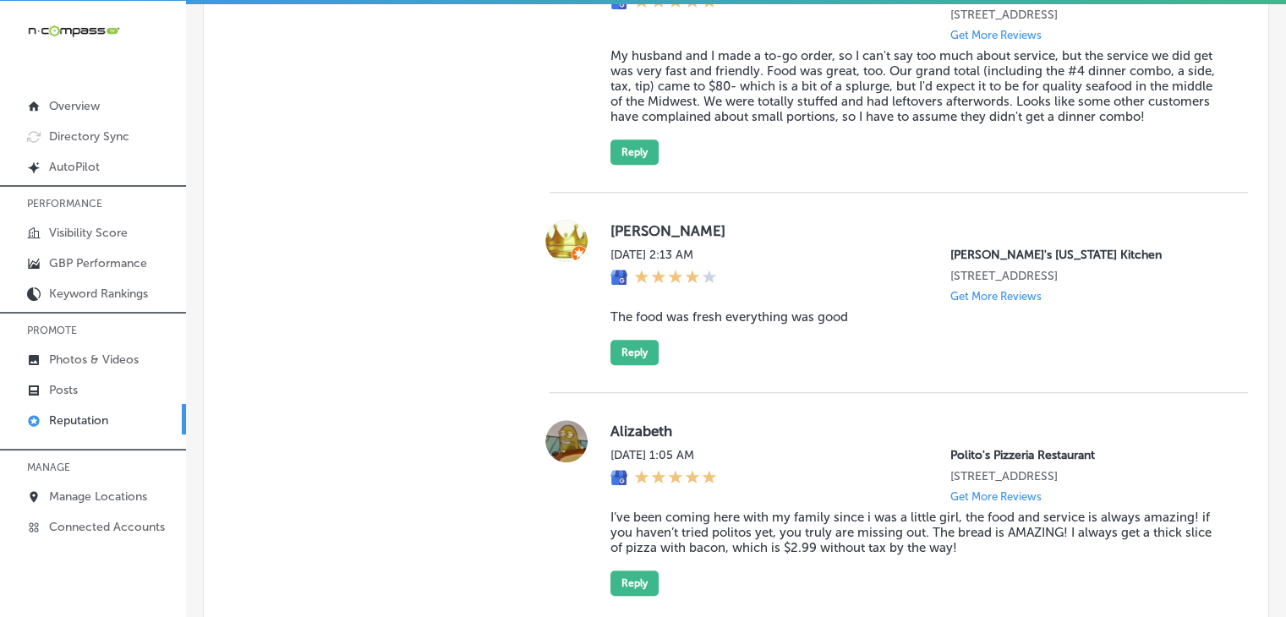
scroll to position [1656, 0]
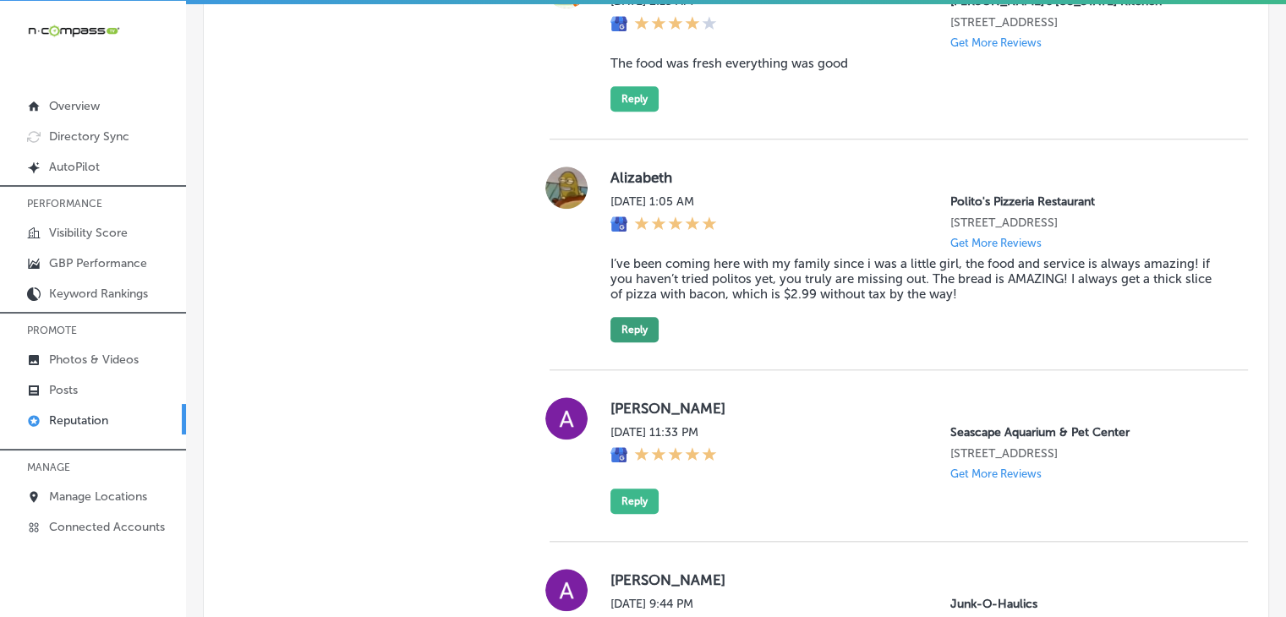
click at [640, 317] on button "Reply" at bounding box center [634, 329] width 48 height 25
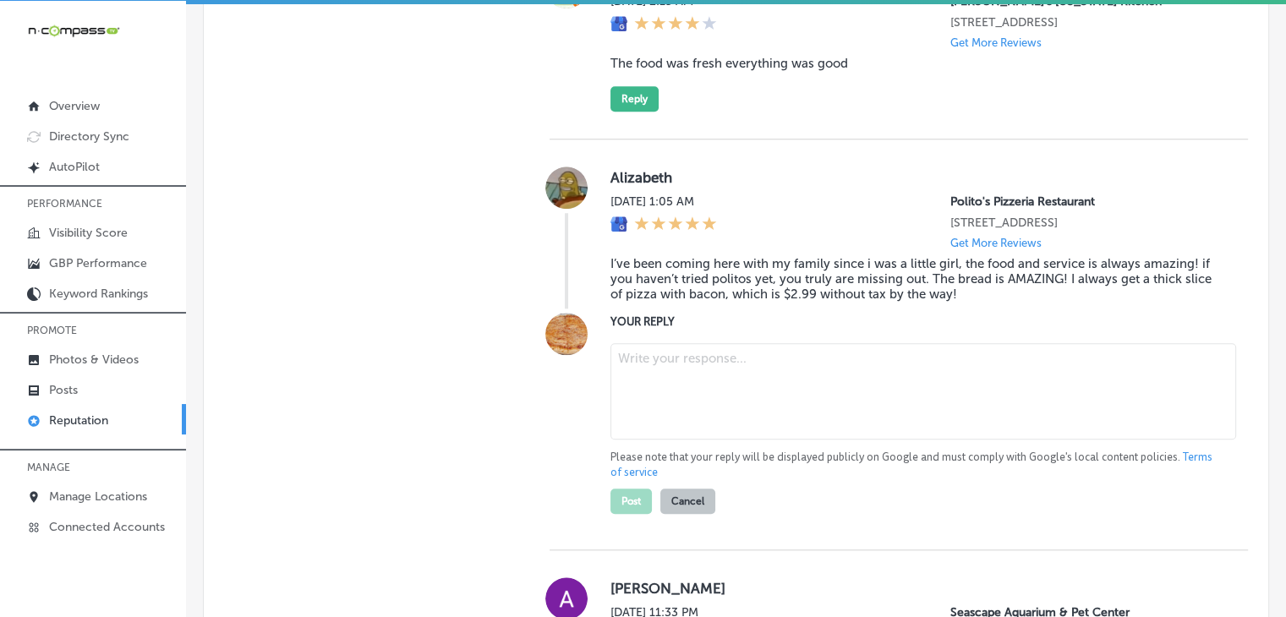
click at [652, 359] on textarea at bounding box center [923, 391] width 626 height 96
paste textarea "Alizabeth, we’re thrilled that Polito’s Pizzeria Restaurant has been a family f…"
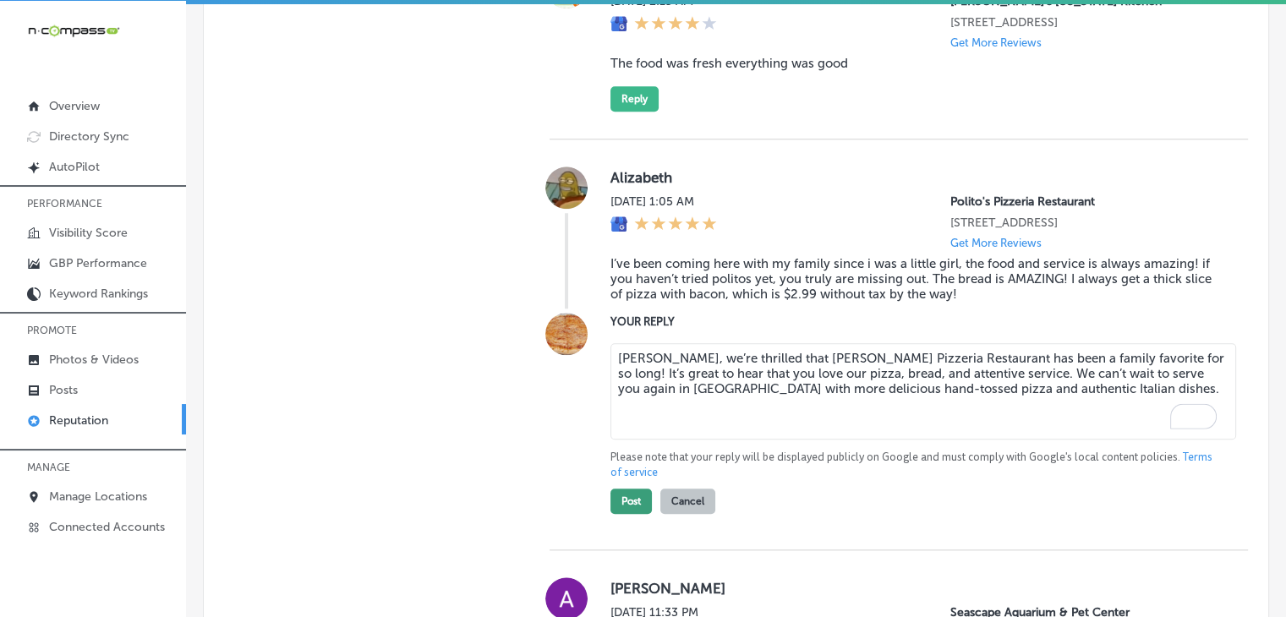
type textarea "Alizabeth, we’re thrilled that Polito’s Pizzeria Restaurant has been a family f…"
click at [616, 498] on button "Post" at bounding box center [630, 501] width 41 height 25
type textarea "x"
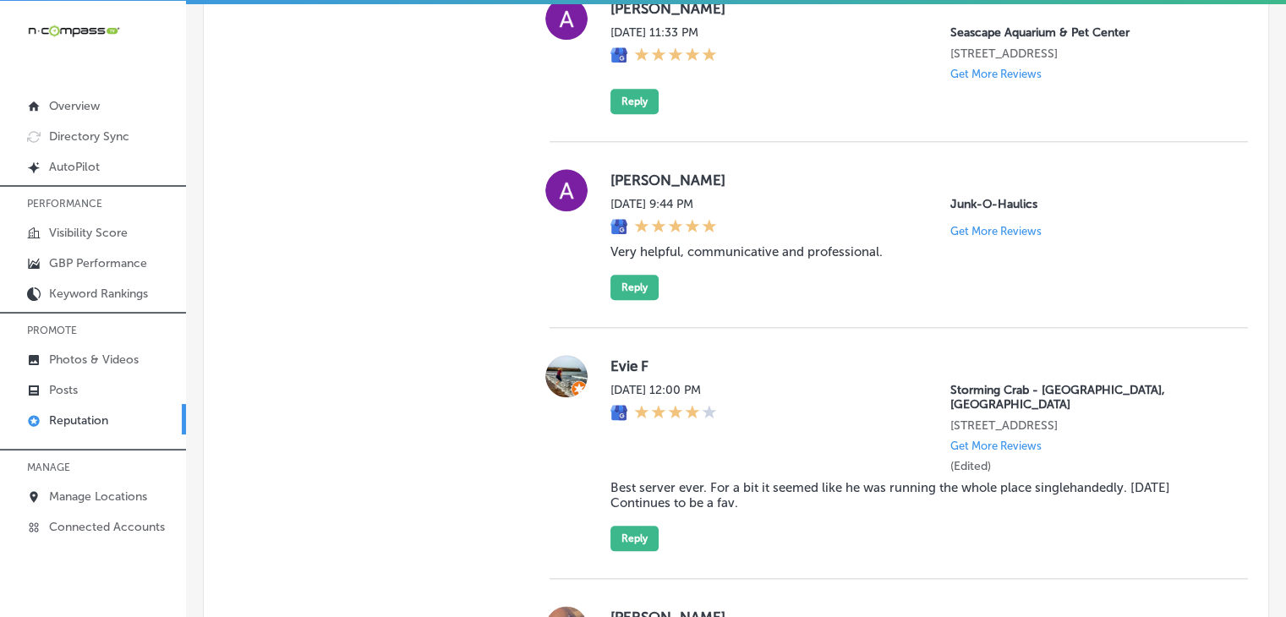
scroll to position [2319, 0]
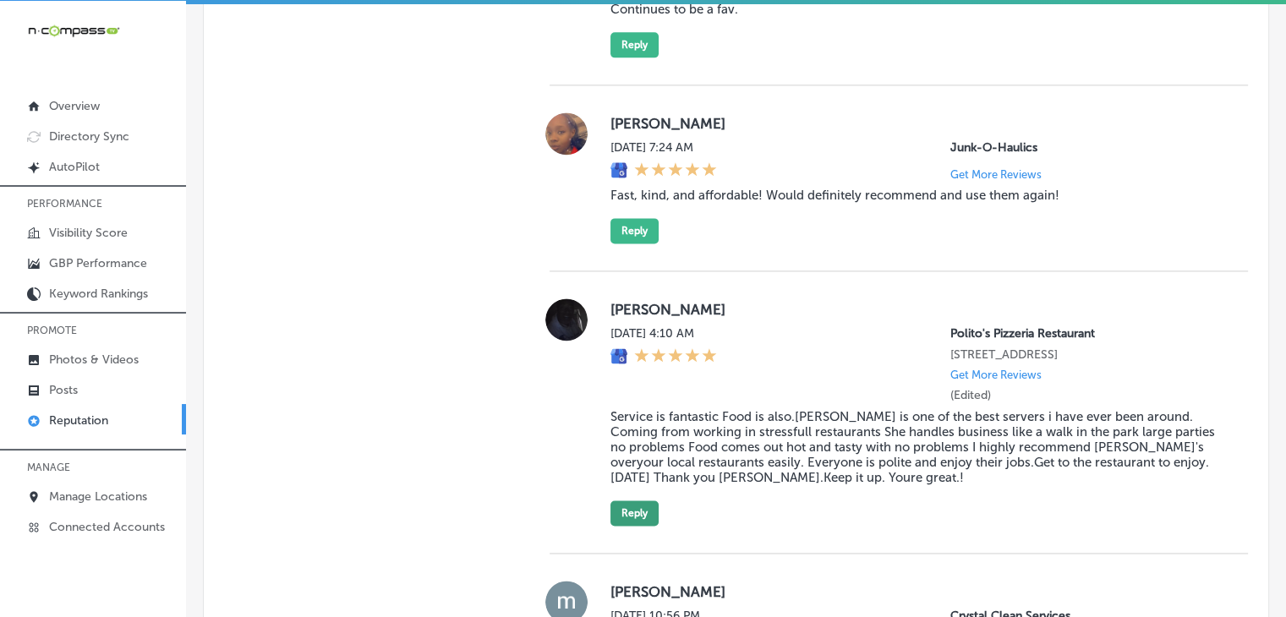
click at [622, 500] on button "Reply" at bounding box center [634, 512] width 48 height 25
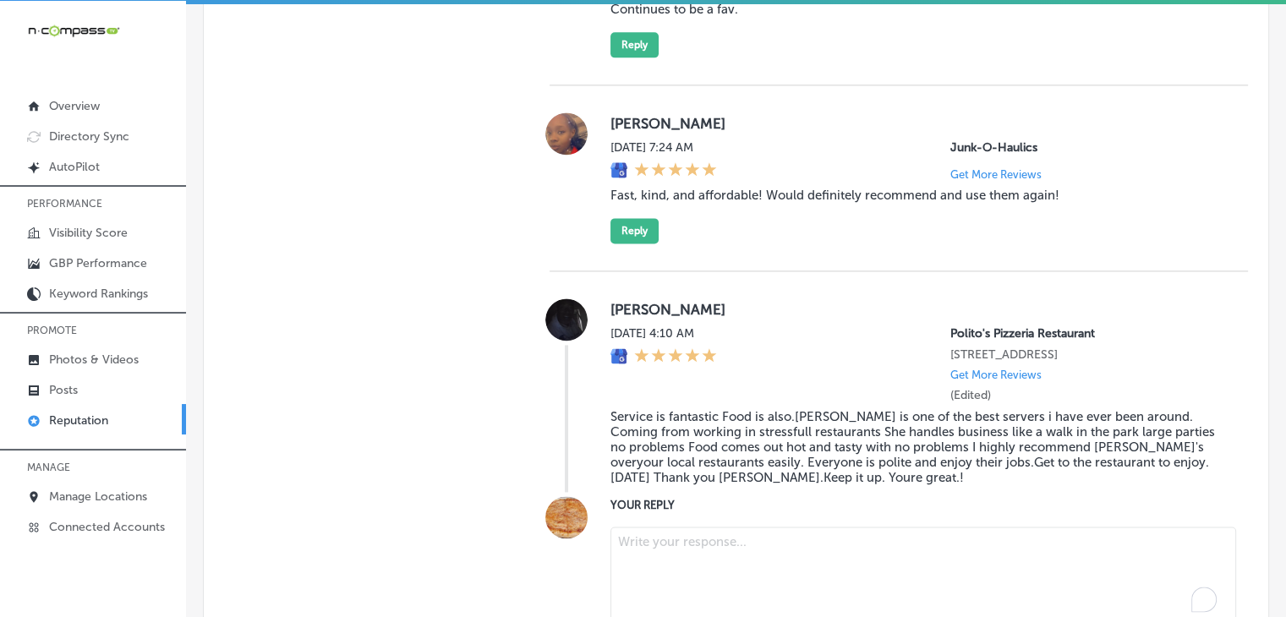
click at [673, 581] on textarea "To enrich screen reader interactions, please activate Accessibility in Grammarl…" at bounding box center [923, 575] width 626 height 96
paste textarea "Marlin, we’re glad that Heidi and our team made your visit to Polito’s Pizzeria…"
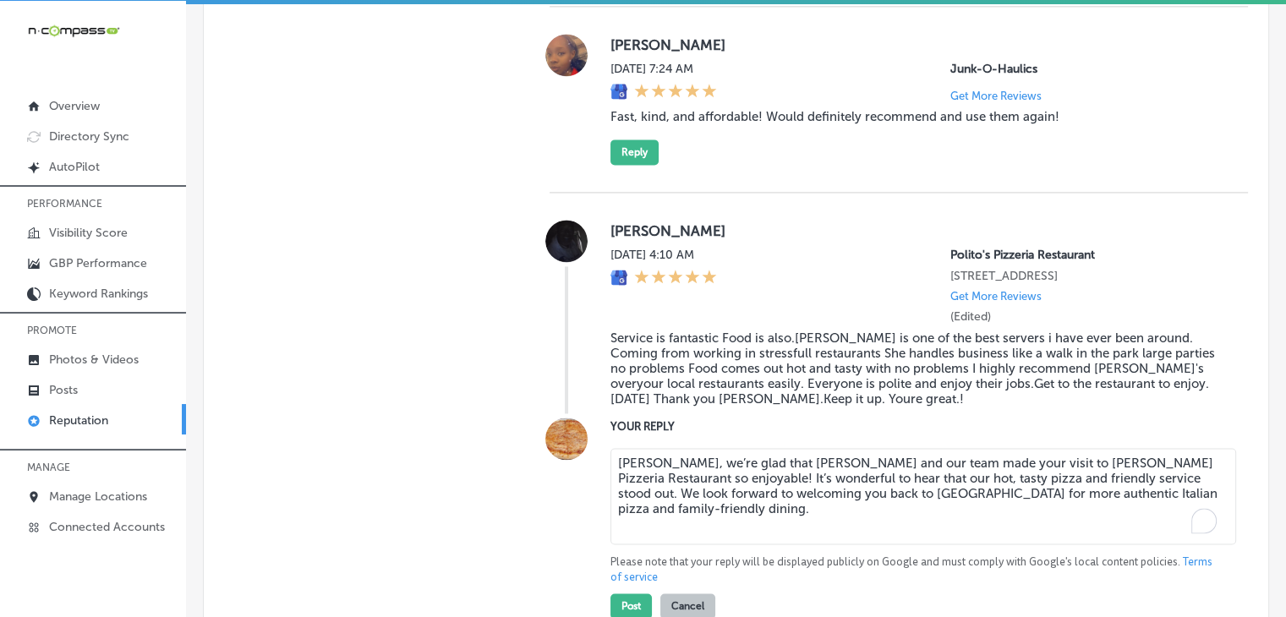
scroll to position [2488, 0]
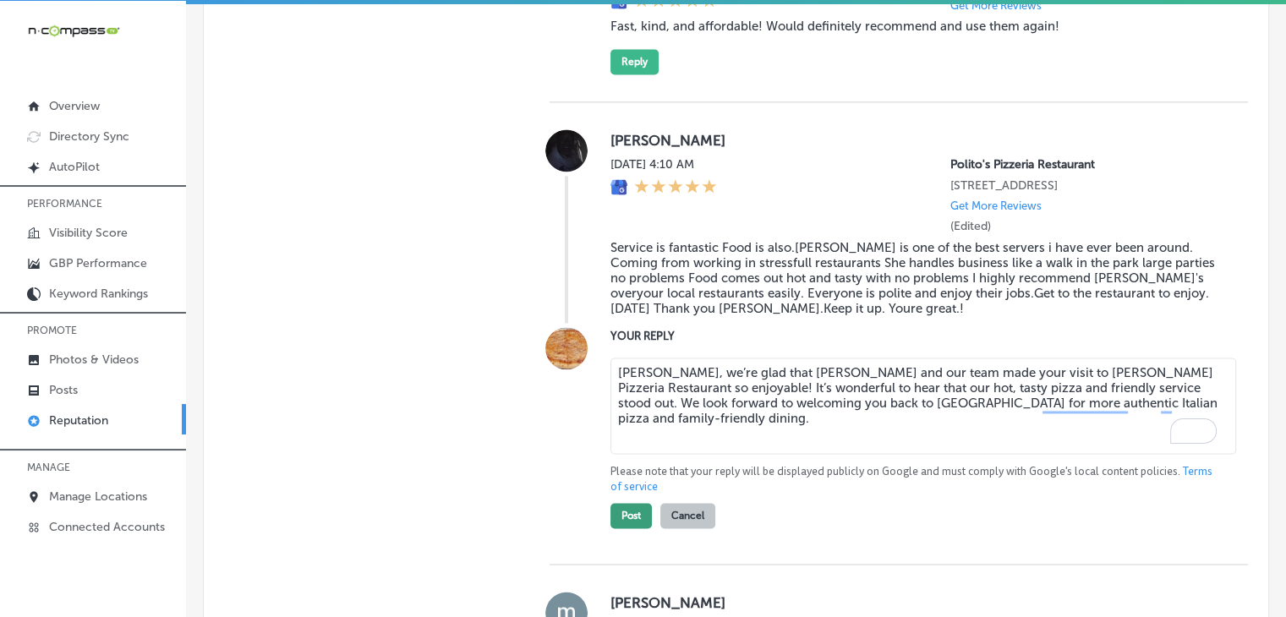
type textarea "Marlin, we’re glad that Heidi and our team made your visit to Polito’s Pizzeria…"
drag, startPoint x: 609, startPoint y: 489, endPoint x: 623, endPoint y: 493, distance: 14.8
click at [610, 503] on button "Post" at bounding box center [630, 515] width 41 height 25
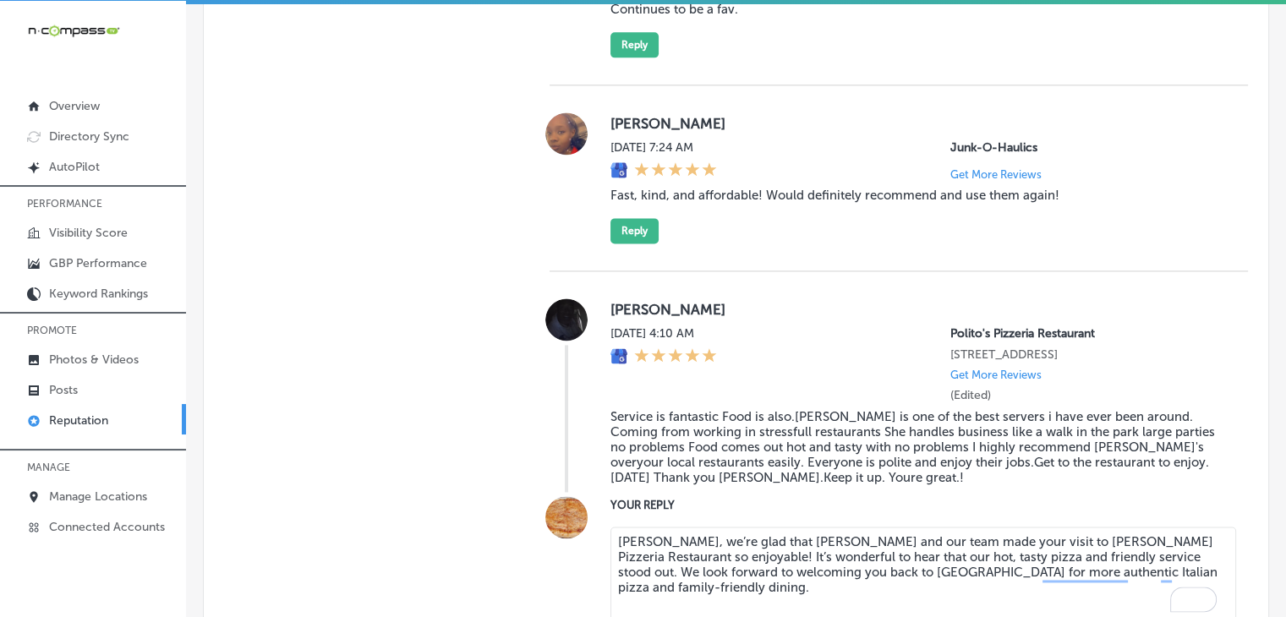
type textarea "x"
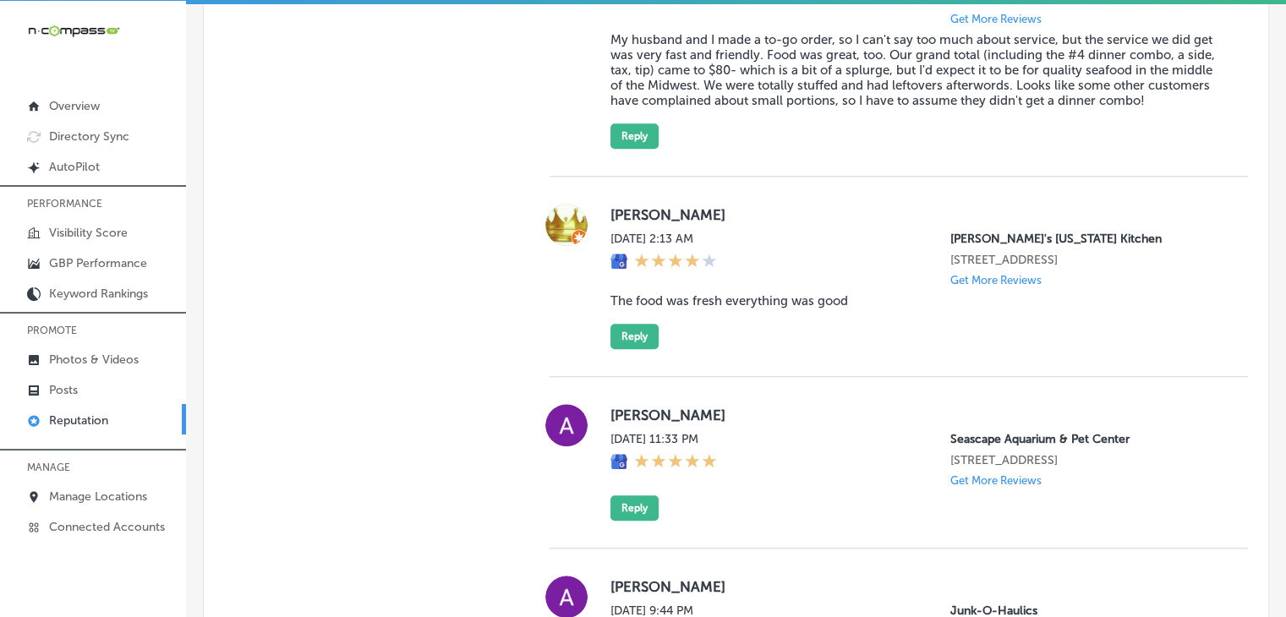
scroll to position [1389, 0]
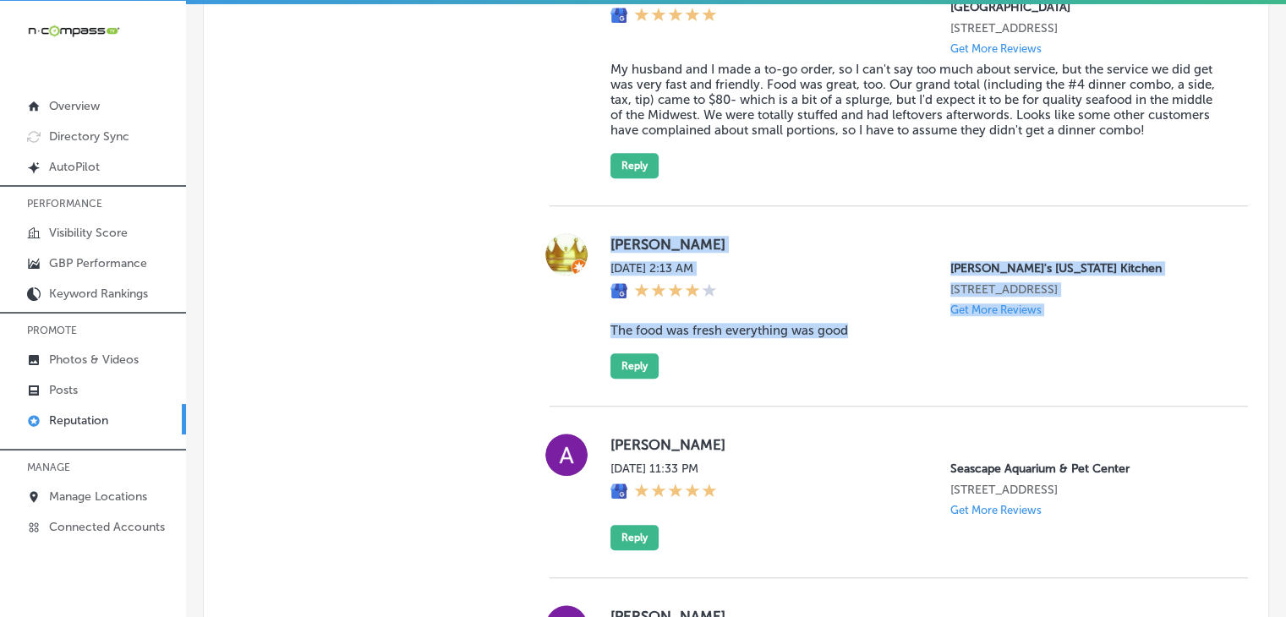
drag, startPoint x: 609, startPoint y: 228, endPoint x: 876, endPoint y: 317, distance: 281.5
click at [876, 317] on div "King Craig Mon, Sep 1, 2025 2:13 AM Popeye's Louisiana Kitchen 461 Western Bypa…" at bounding box center [915, 305] width 610 height 145
copy div "King Craig Mon, Sep 1, 2025 2:13 AM Popeye's Louisiana Kitchen 461 Western Bypa…"
click at [647, 356] on button "Reply" at bounding box center [634, 365] width 48 height 25
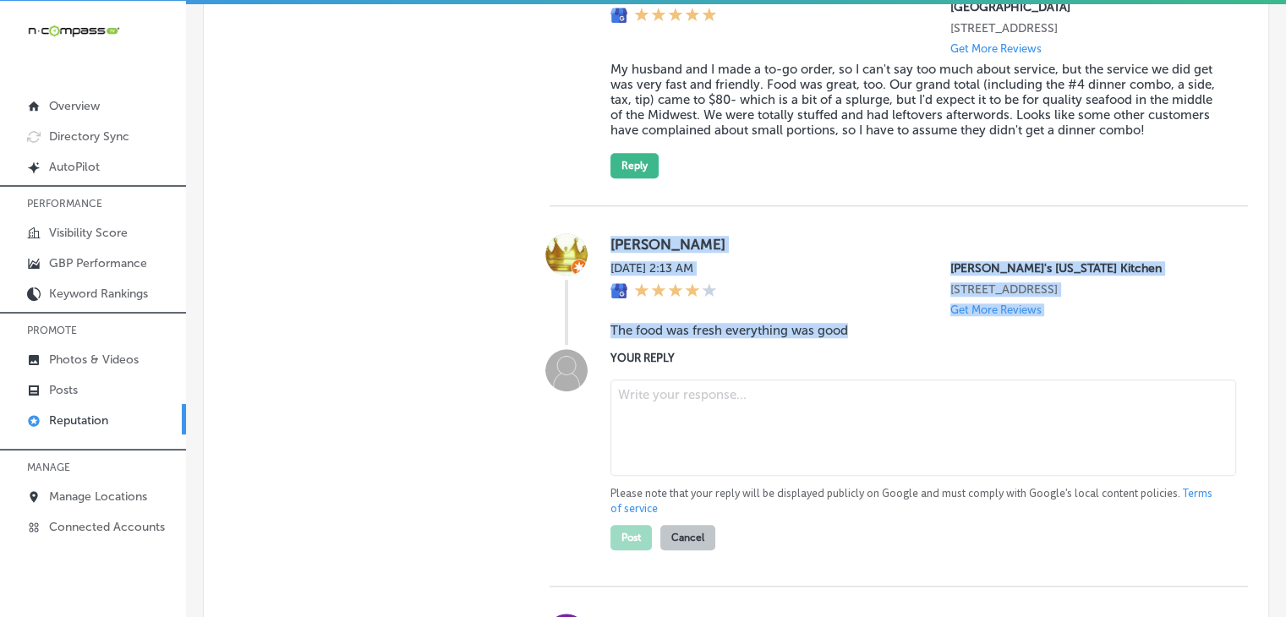
click at [659, 429] on textarea at bounding box center [923, 428] width 626 height 96
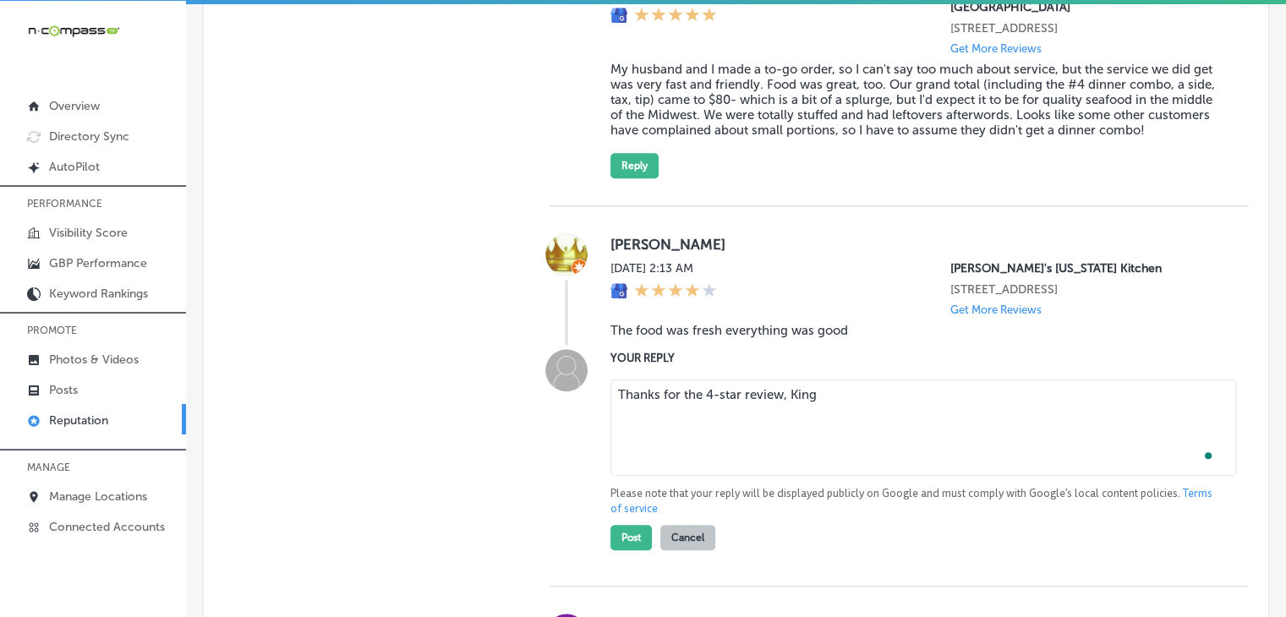
type textarea "Thanks for the 4-star review, King"
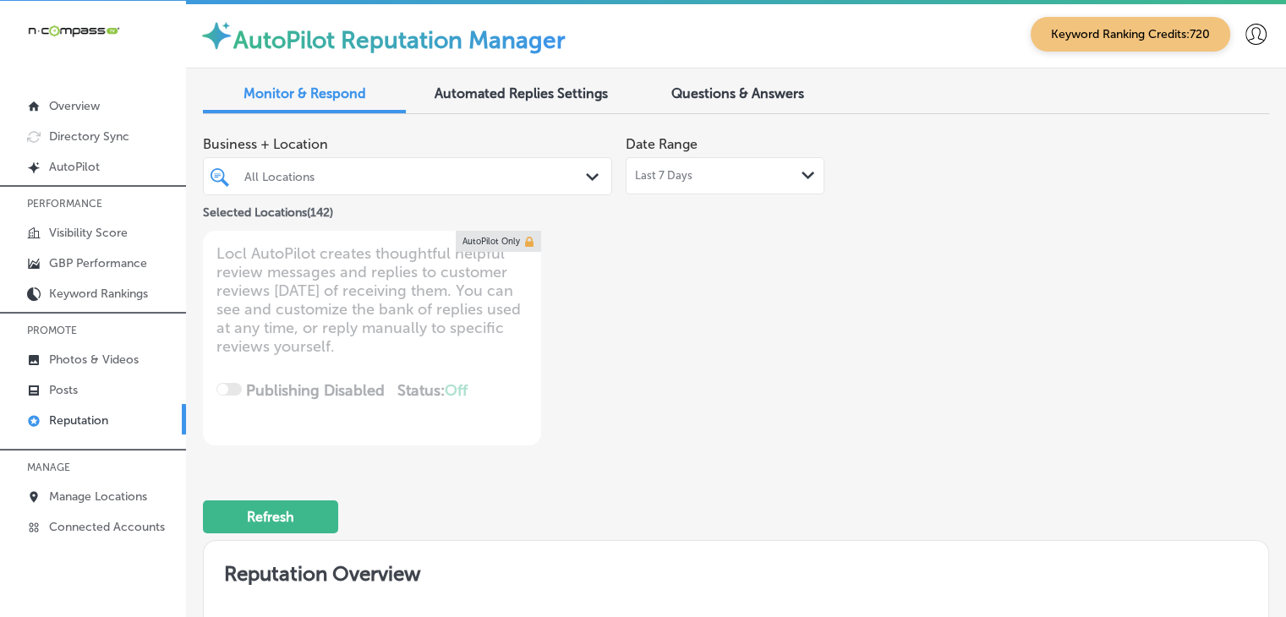
scroll to position [1389, 0]
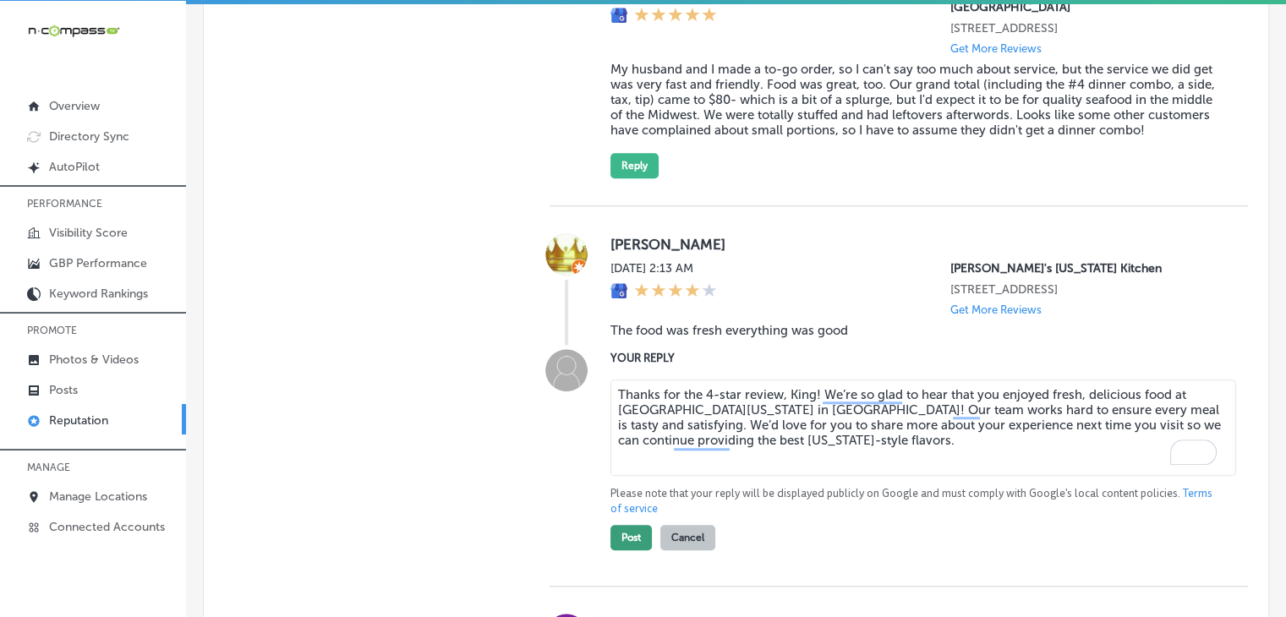
type textarea "Thanks for the 4-star review, King! We’re so glad to hear that you enjoyed fres…"
click at [636, 533] on button "Post" at bounding box center [630, 537] width 41 height 25
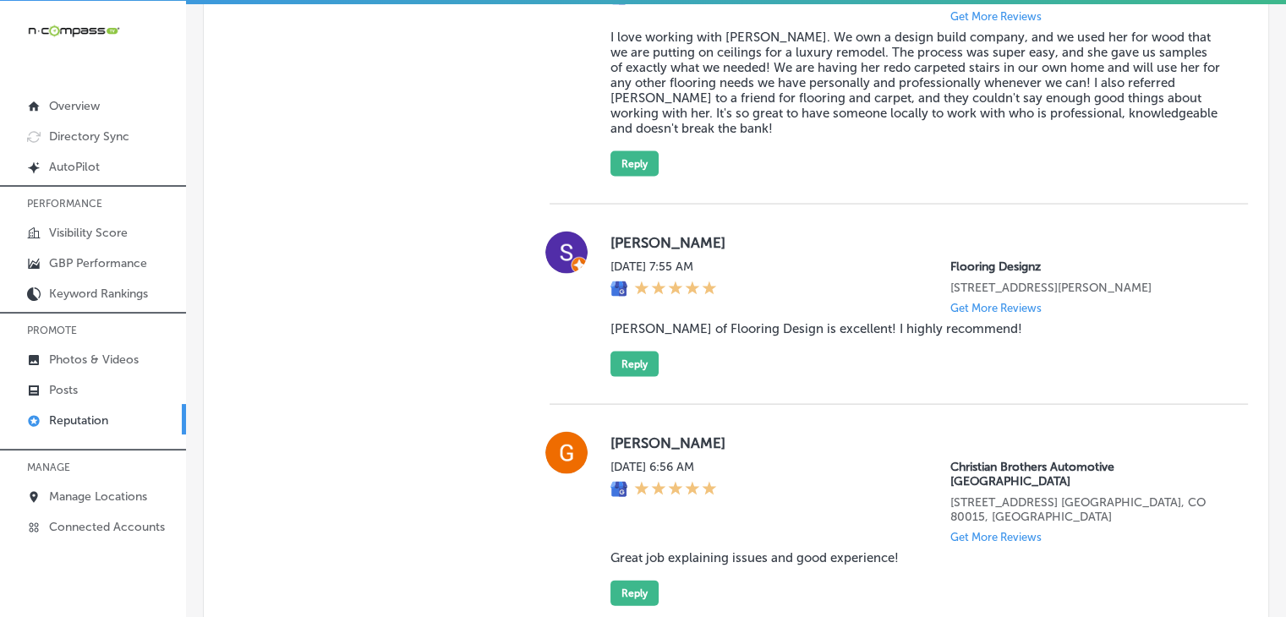
scroll to position [3417, 0]
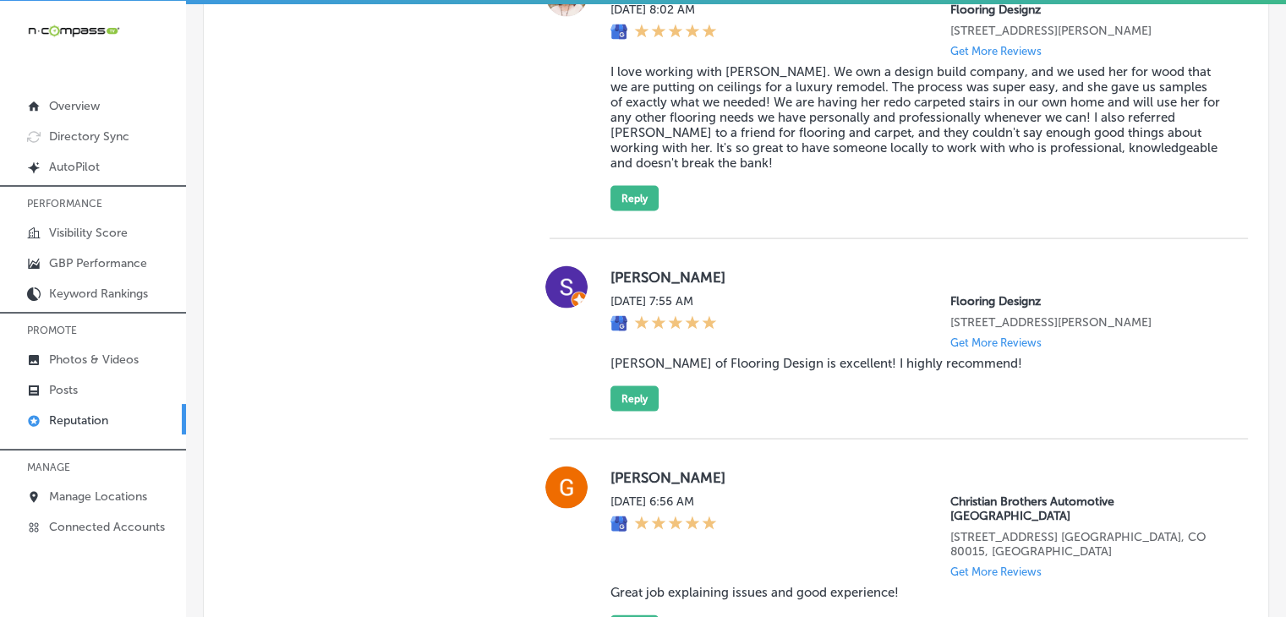
click at [826, 405] on div "Stephanie Freadhoff Sat, Aug 30, 2025 7:55 AM Flooring Designz 316 Mt Evans Blv…" at bounding box center [915, 338] width 610 height 145
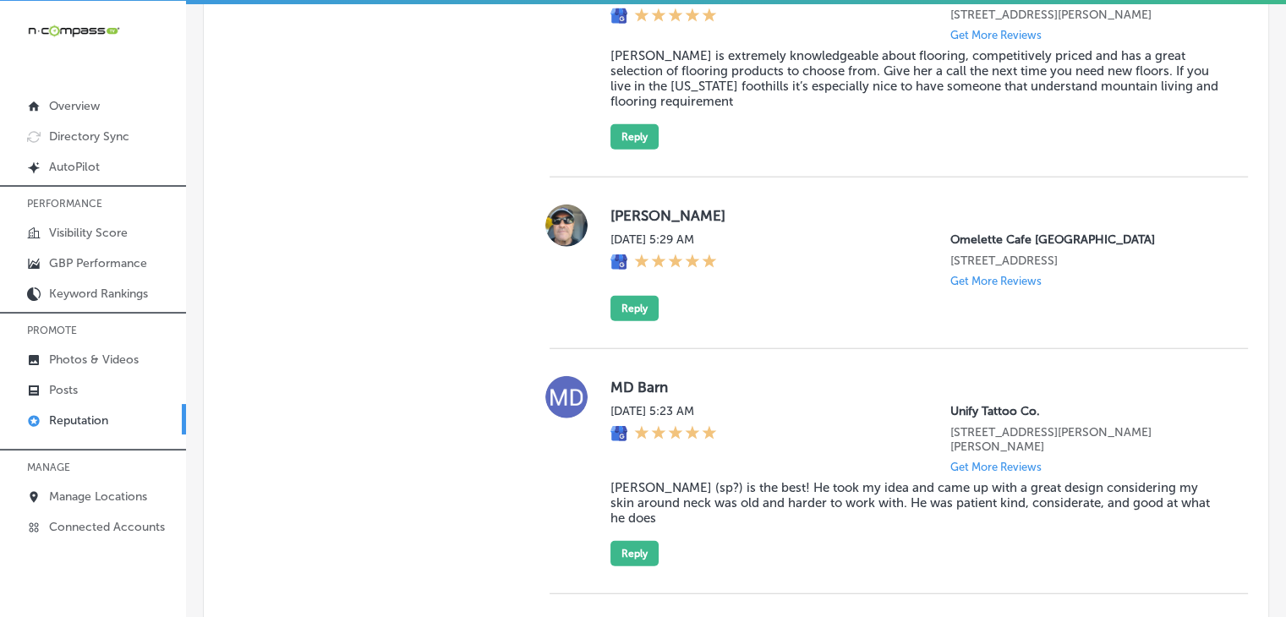
scroll to position [4581, 0]
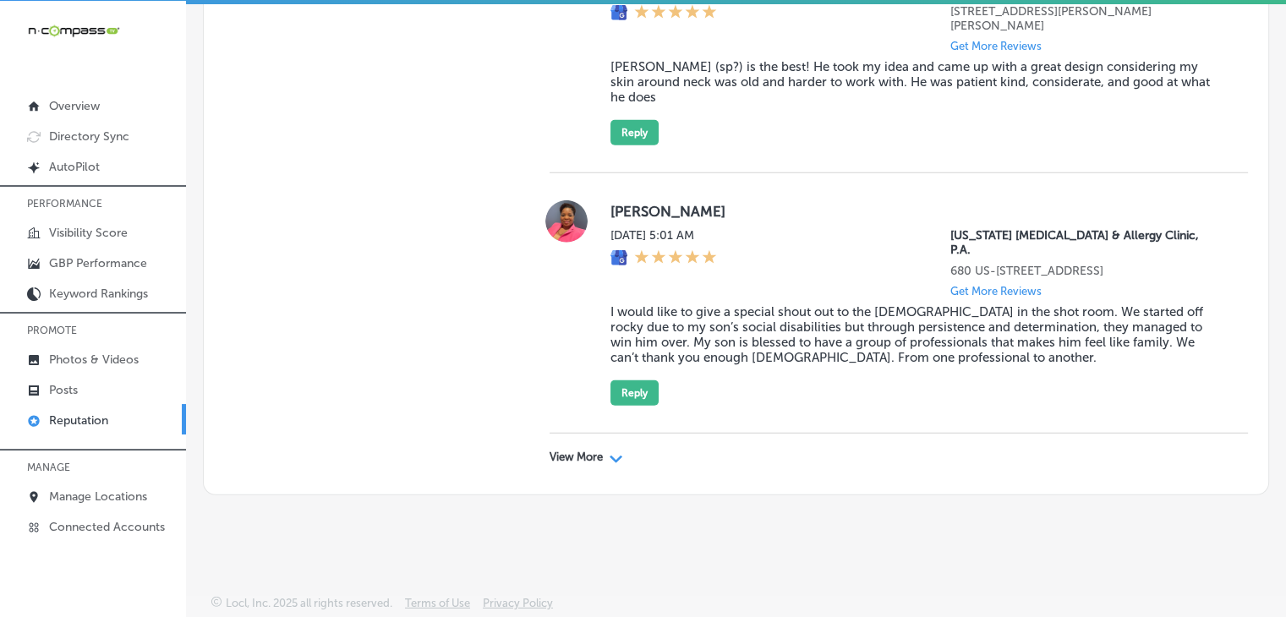
click at [562, 474] on div "View More Path Created with Sketch." at bounding box center [898, 457] width 698 height 47
click at [578, 446] on div "View More Path Created with Sketch." at bounding box center [898, 457] width 698 height 47
click at [609, 467] on div "View More Path Created with Sketch." at bounding box center [898, 457] width 698 height 47
click at [614, 456] on icon "Path Created with Sketch." at bounding box center [615, 460] width 13 height 8
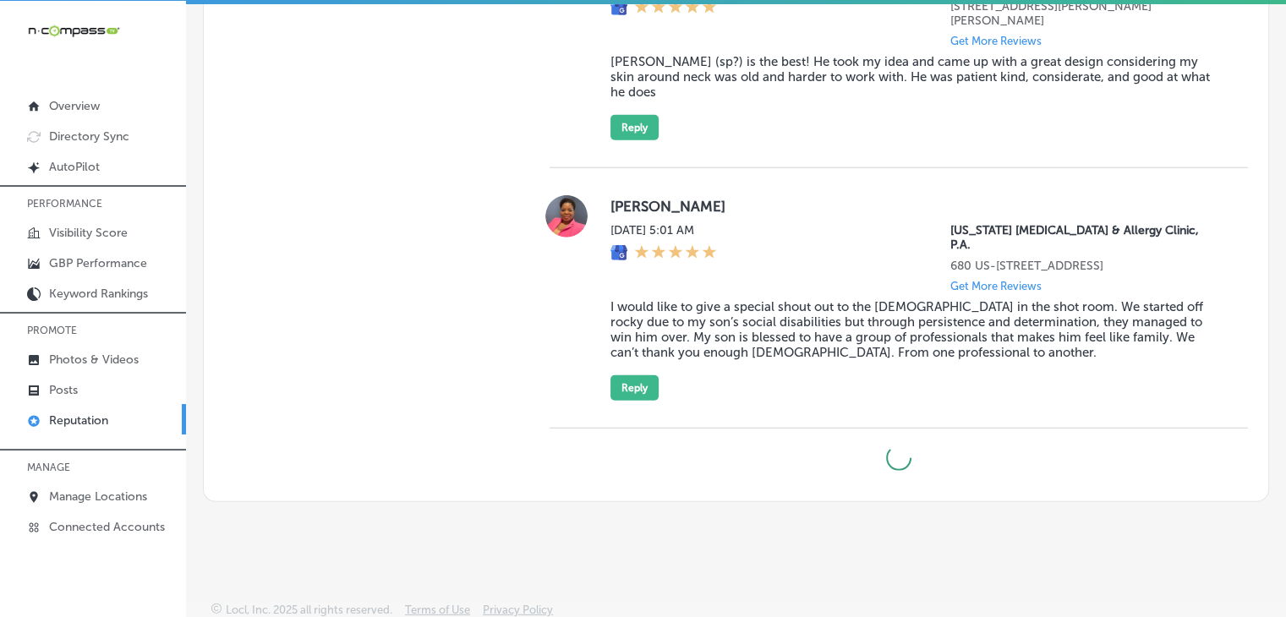
type textarea "x"
